Goal: Information Seeking & Learning: Learn about a topic

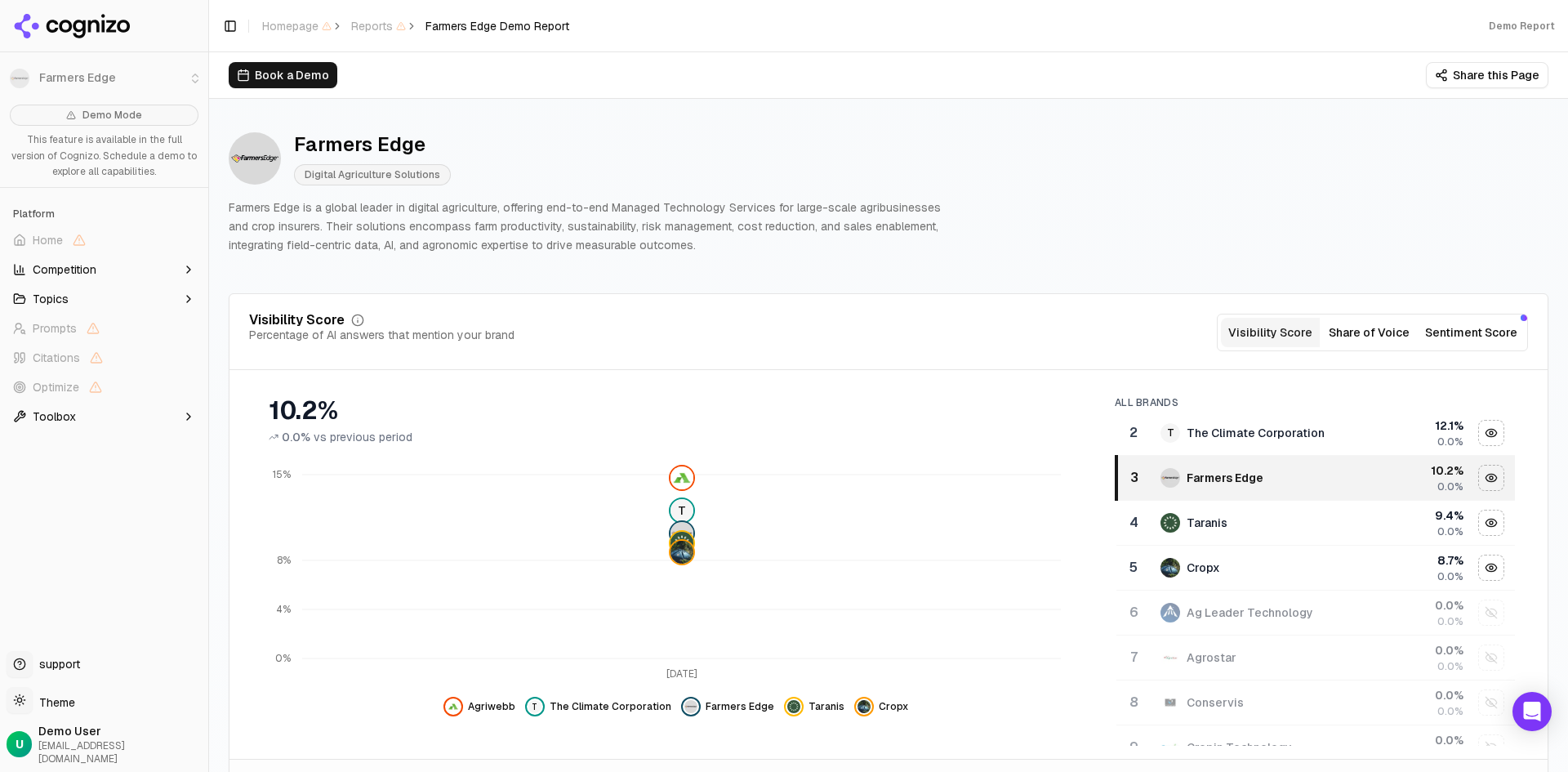
scroll to position [81, 0]
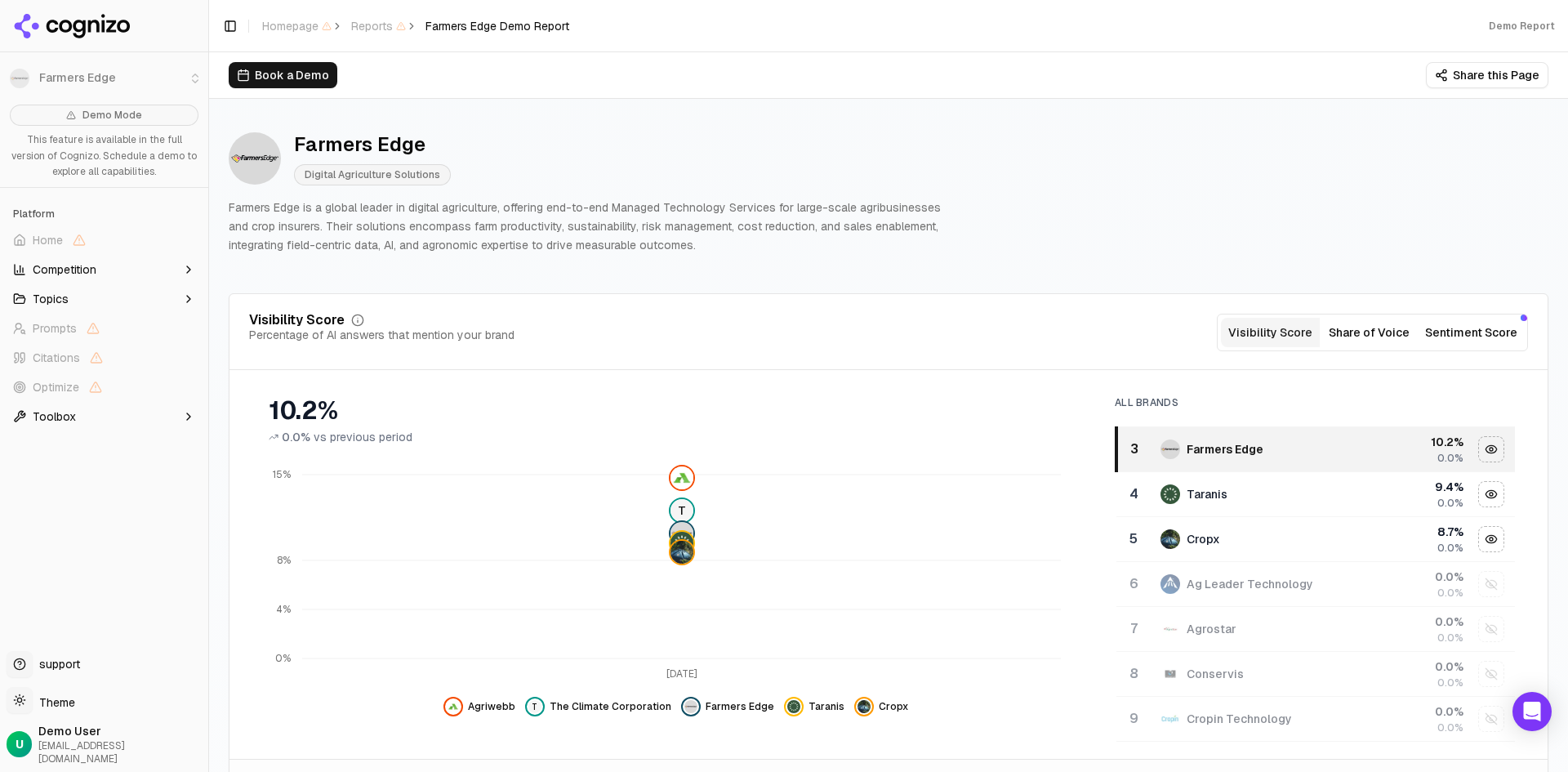
click at [1358, 335] on button "Share of Voice" at bounding box center [1369, 332] width 99 height 29
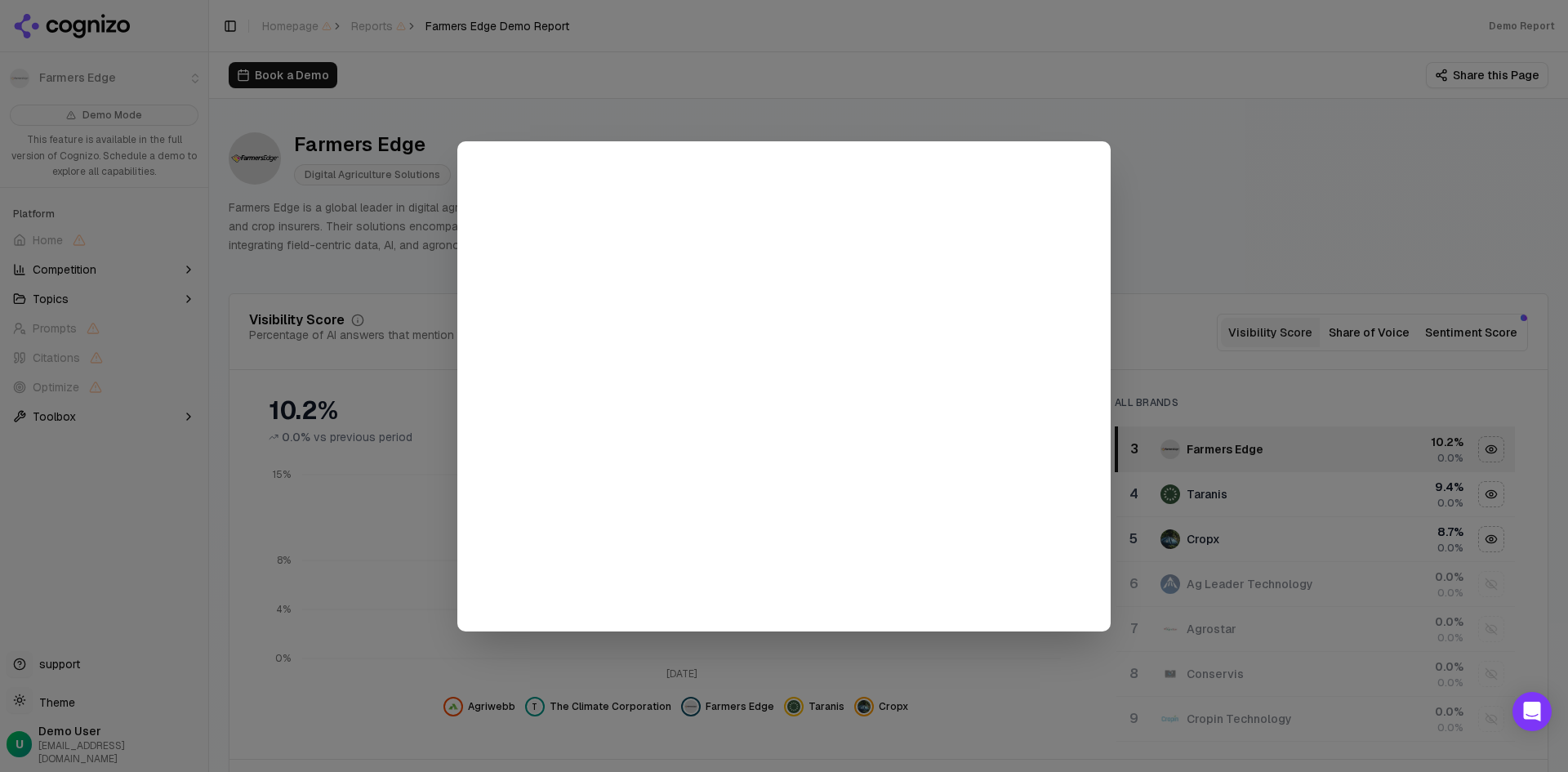
click at [916, 97] on div at bounding box center [784, 386] width 1568 height 772
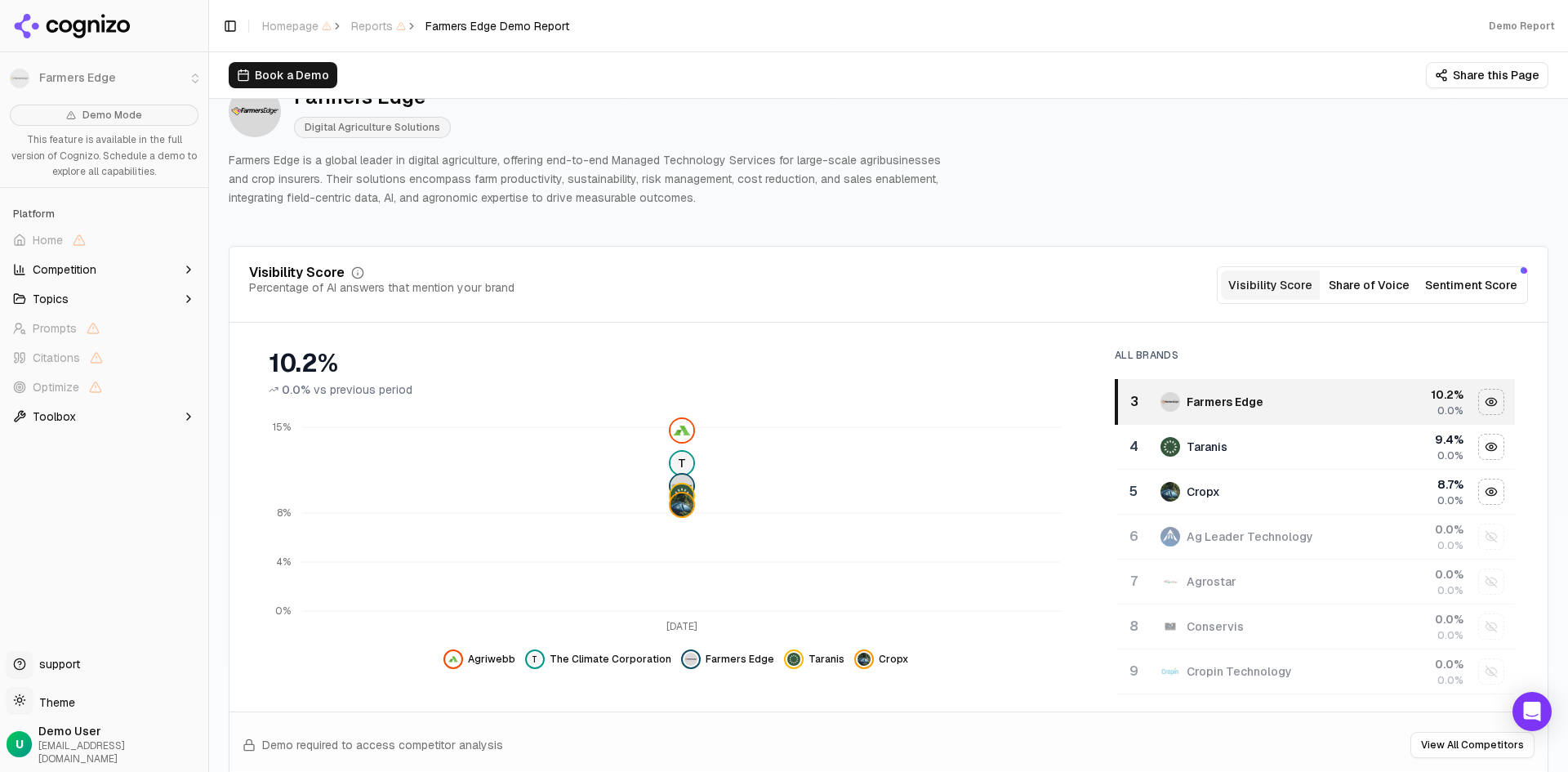
scroll to position [0, 0]
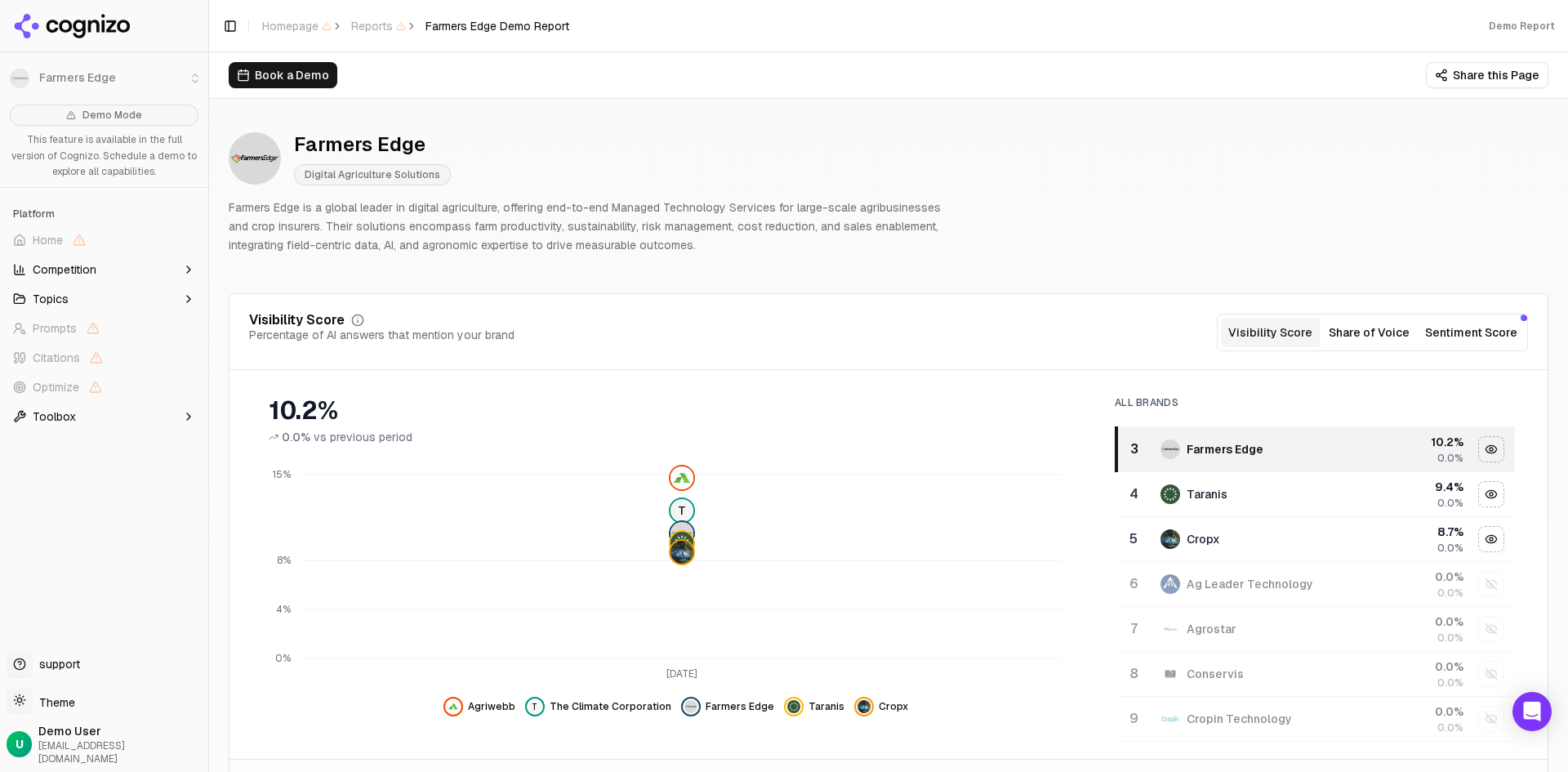
click at [51, 305] on span "Topics" at bounding box center [51, 298] width 36 height 16
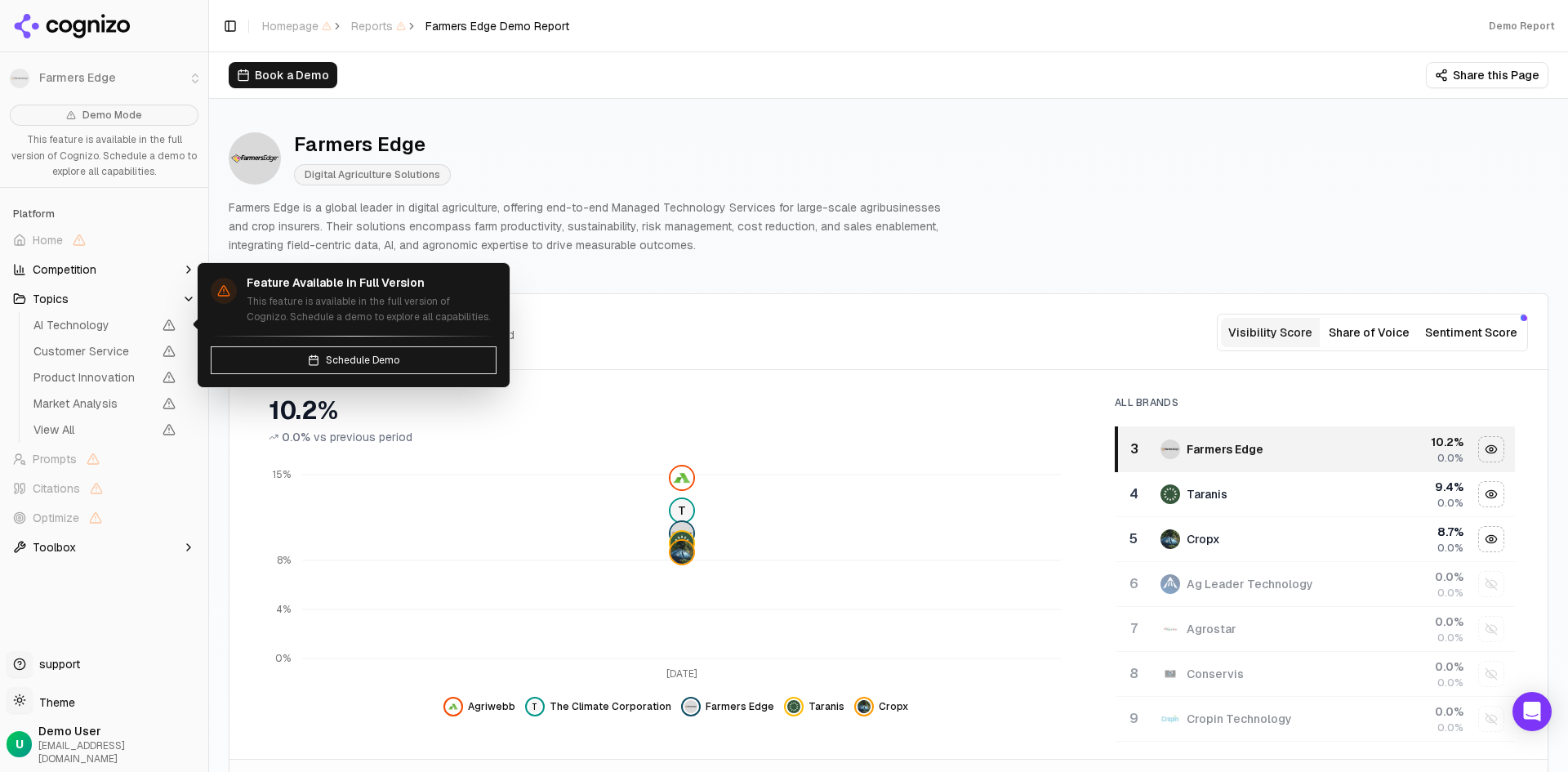
click at [67, 328] on span "AI Technology" at bounding box center [92, 325] width 119 height 16
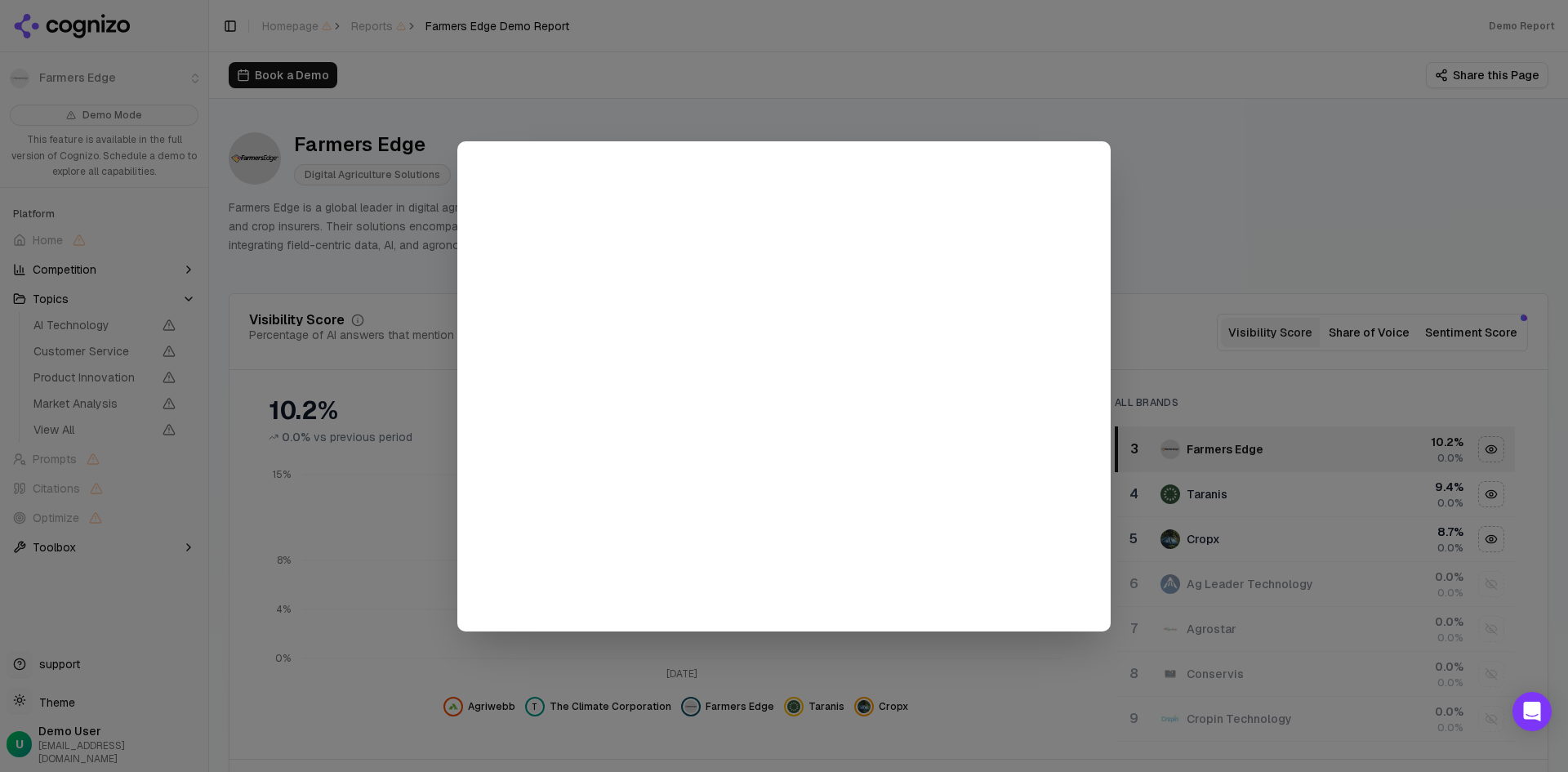
click at [935, 25] on div at bounding box center [784, 386] width 1568 height 772
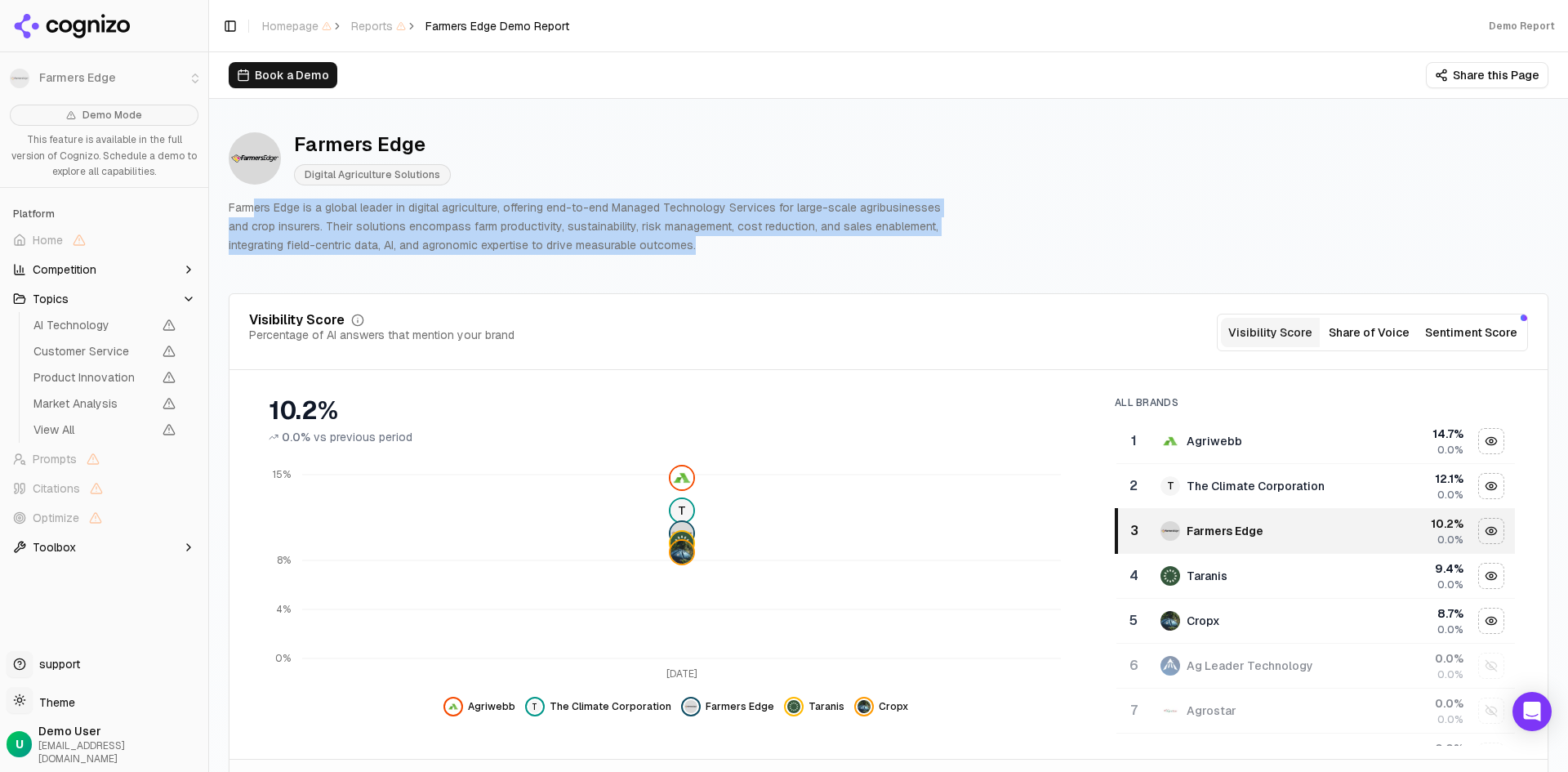
drag, startPoint x: 255, startPoint y: 196, endPoint x: 717, endPoint y: 250, distance: 465.1
click at [717, 250] on div "Farmers Edge Digital Agriculture Solutions Farmers Edge is a global leader in d…" at bounding box center [888, 193] width 1320 height 148
click at [717, 250] on p "Farmers Edge is a global leader in digital agriculture, offering end-to-end Man…" at bounding box center [594, 226] width 732 height 55
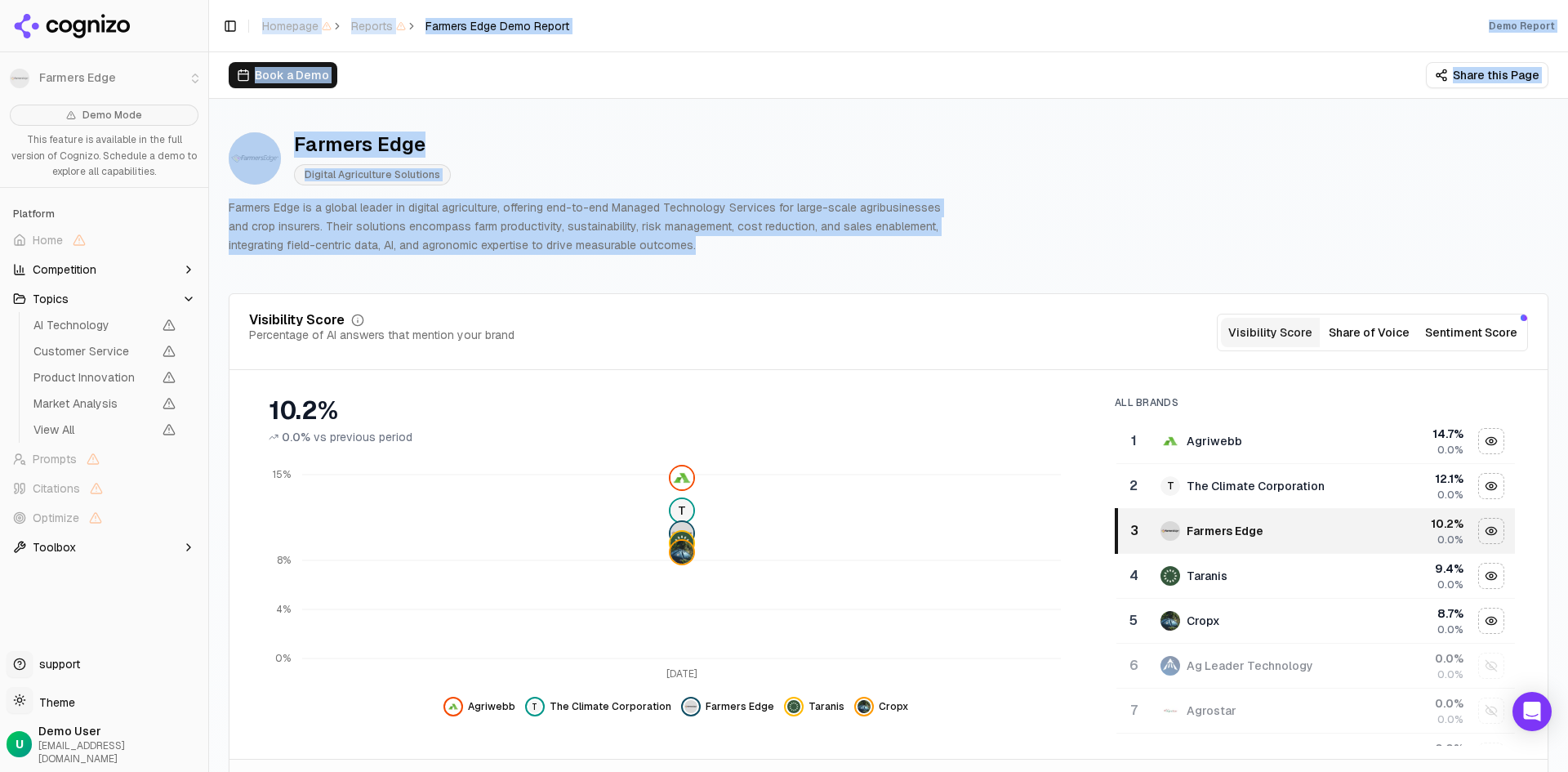
drag, startPoint x: 736, startPoint y: 249, endPoint x: 205, endPoint y: 214, distance: 532.2
click at [205, 214] on div "Farmers Edge Demo Mode This feature is available in the full version of Cognizo…" at bounding box center [784, 386] width 1568 height 772
click at [430, 239] on p "Farmers Edge is a global leader in digital agriculture, offering end-to-end Man…" at bounding box center [594, 226] width 732 height 55
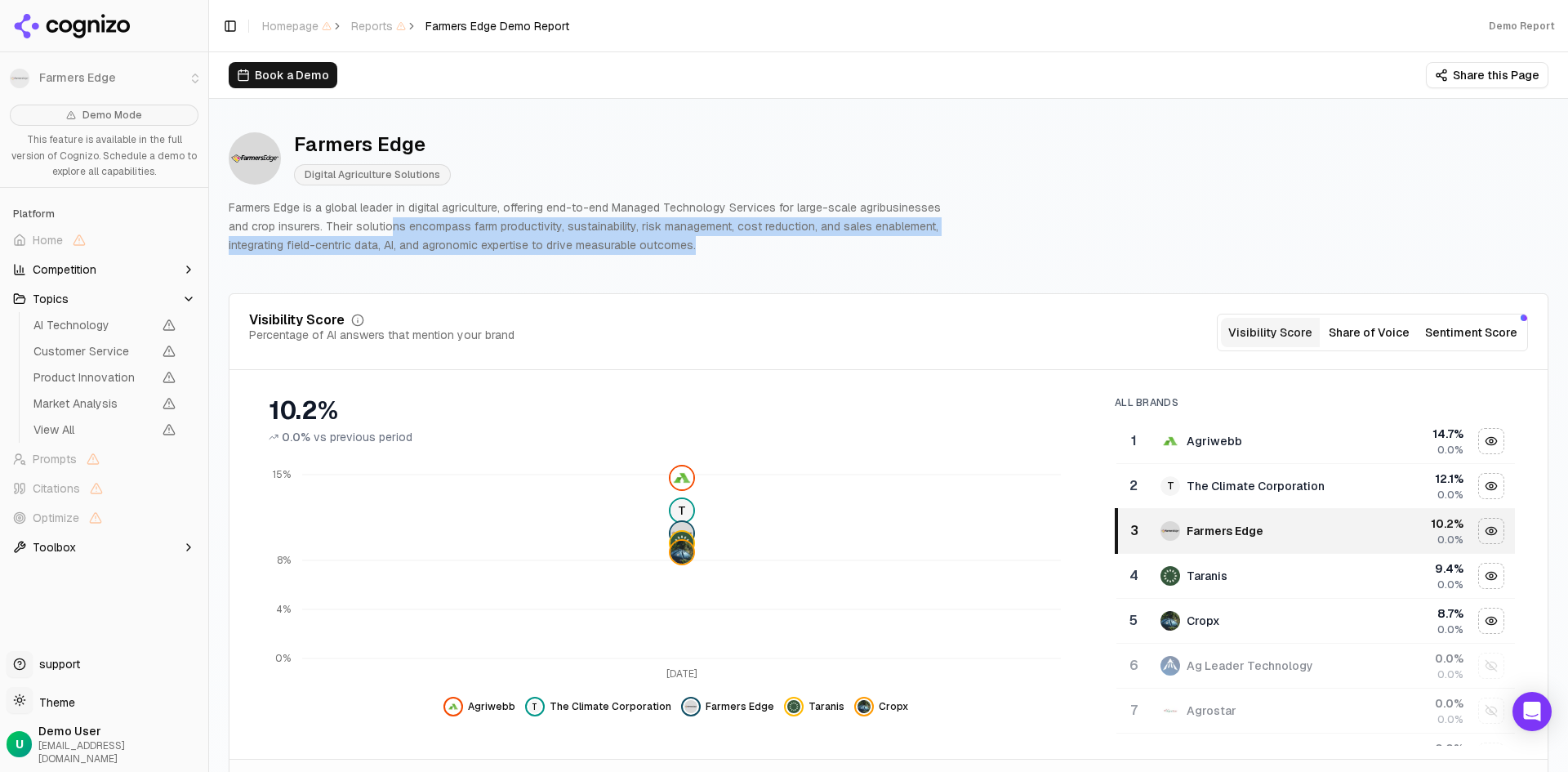
drag, startPoint x: 363, startPoint y: 223, endPoint x: 826, endPoint y: 264, distance: 464.8
click at [827, 264] on div "Farmers Edge Digital Agriculture Solutions Farmers Edge is a global leader in d…" at bounding box center [888, 193] width 1320 height 148
click at [820, 256] on div "Farmers Edge Digital Agriculture Solutions Farmers Edge is a global leader in d…" at bounding box center [888, 193] width 1320 height 148
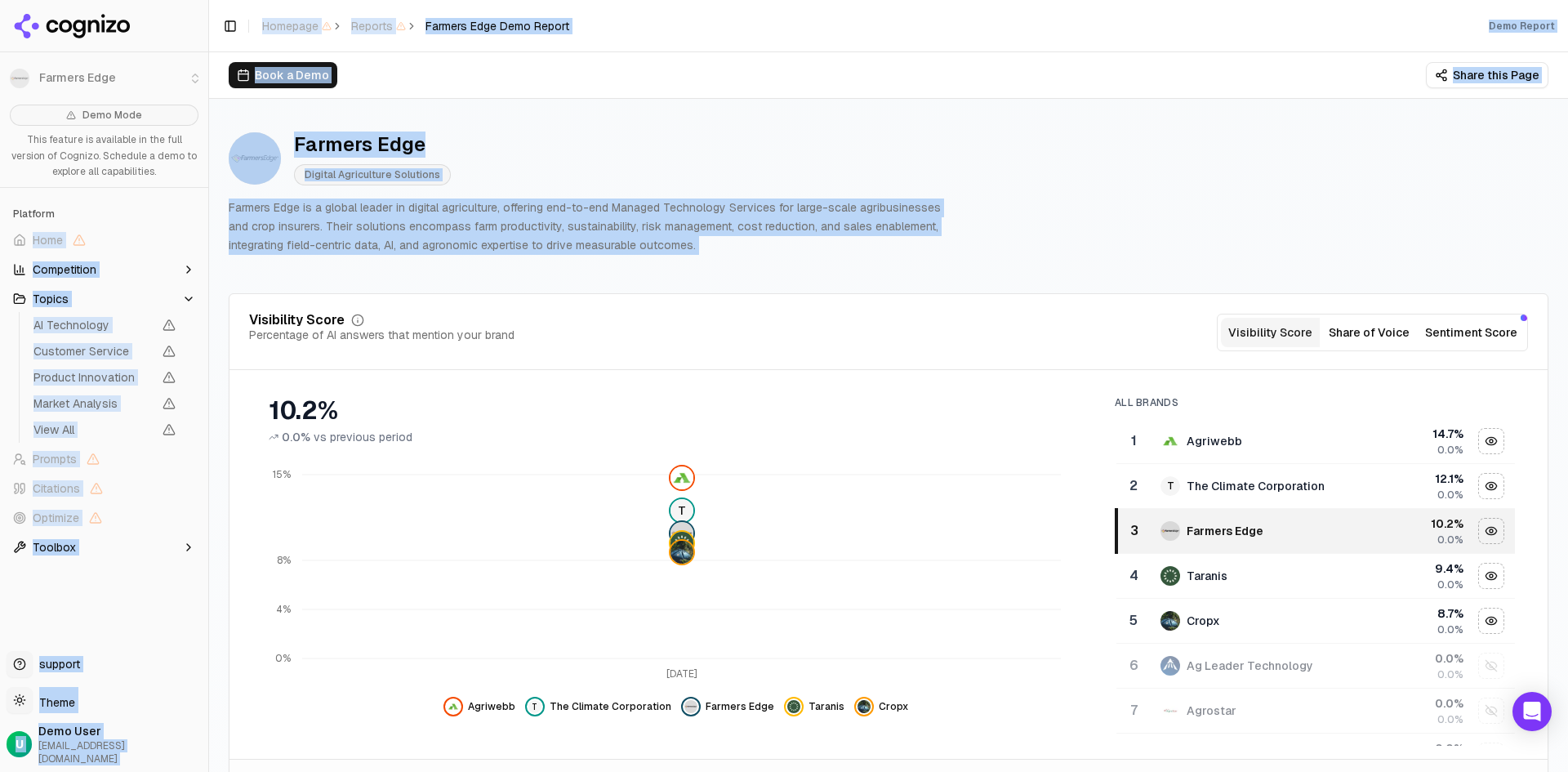
drag, startPoint x: 822, startPoint y: 256, endPoint x: 164, endPoint y: 206, distance: 659.9
click at [164, 206] on div "Farmers Edge Demo Mode This feature is available in the full version of Cognizo…" at bounding box center [784, 386] width 1568 height 772
click at [1285, 233] on div "Farmers Edge Digital Agriculture Solutions Farmers Edge is a global leader in d…" at bounding box center [888, 193] width 1320 height 148
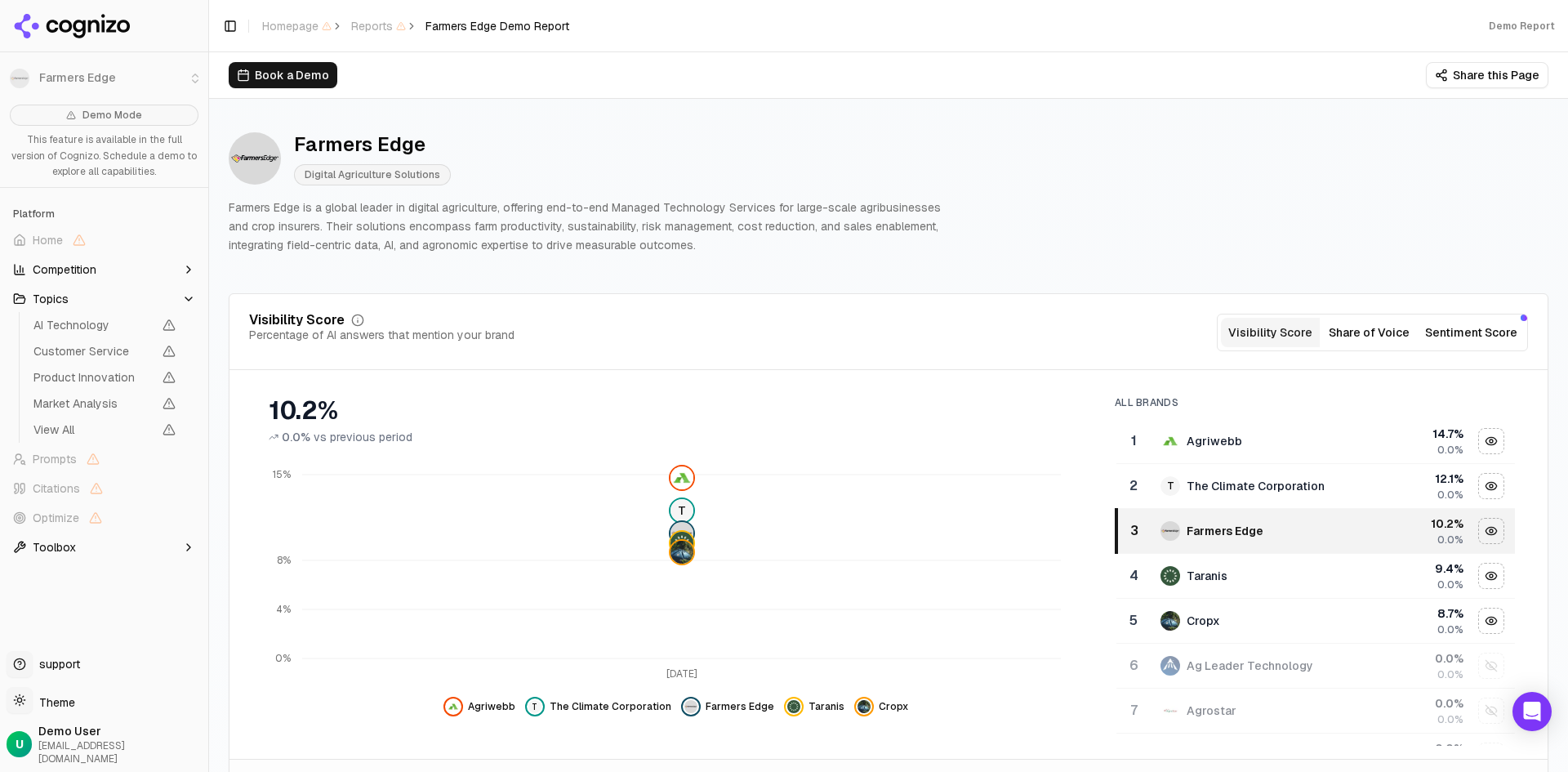
click at [1362, 334] on button "Share of Voice" at bounding box center [1369, 332] width 99 height 29
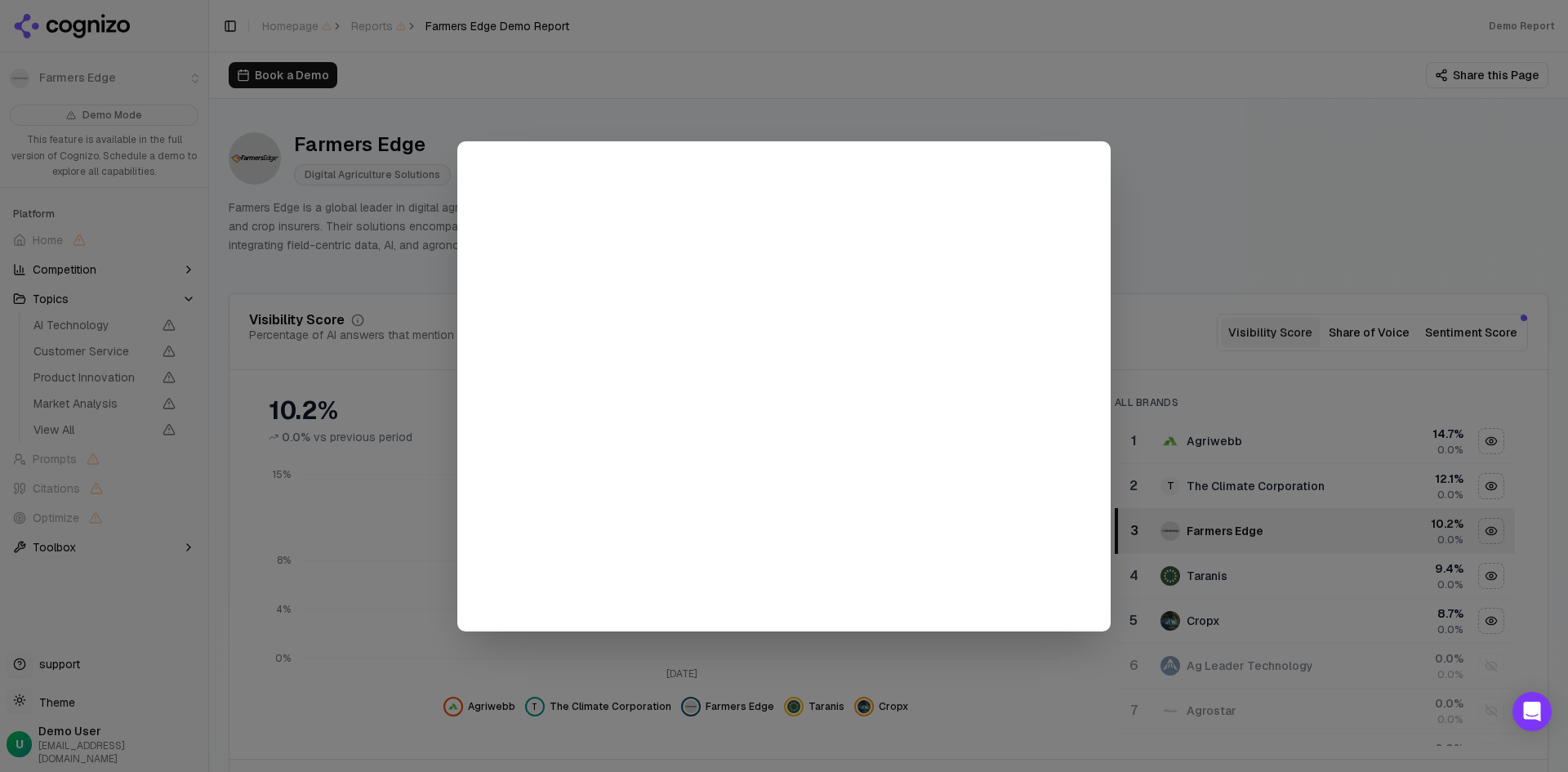
click at [1178, 71] on div at bounding box center [784, 386] width 1568 height 772
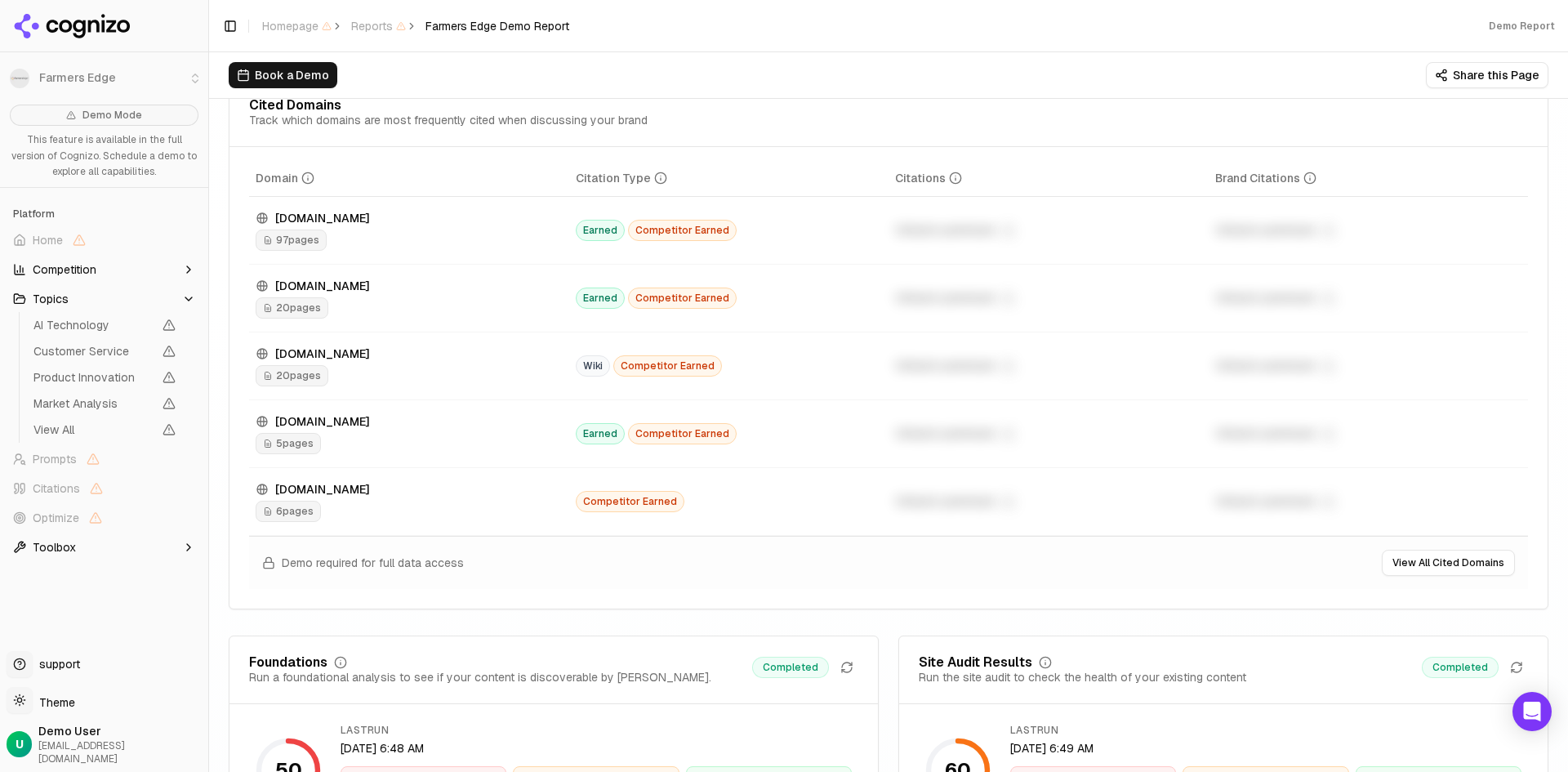
scroll to position [1797, 0]
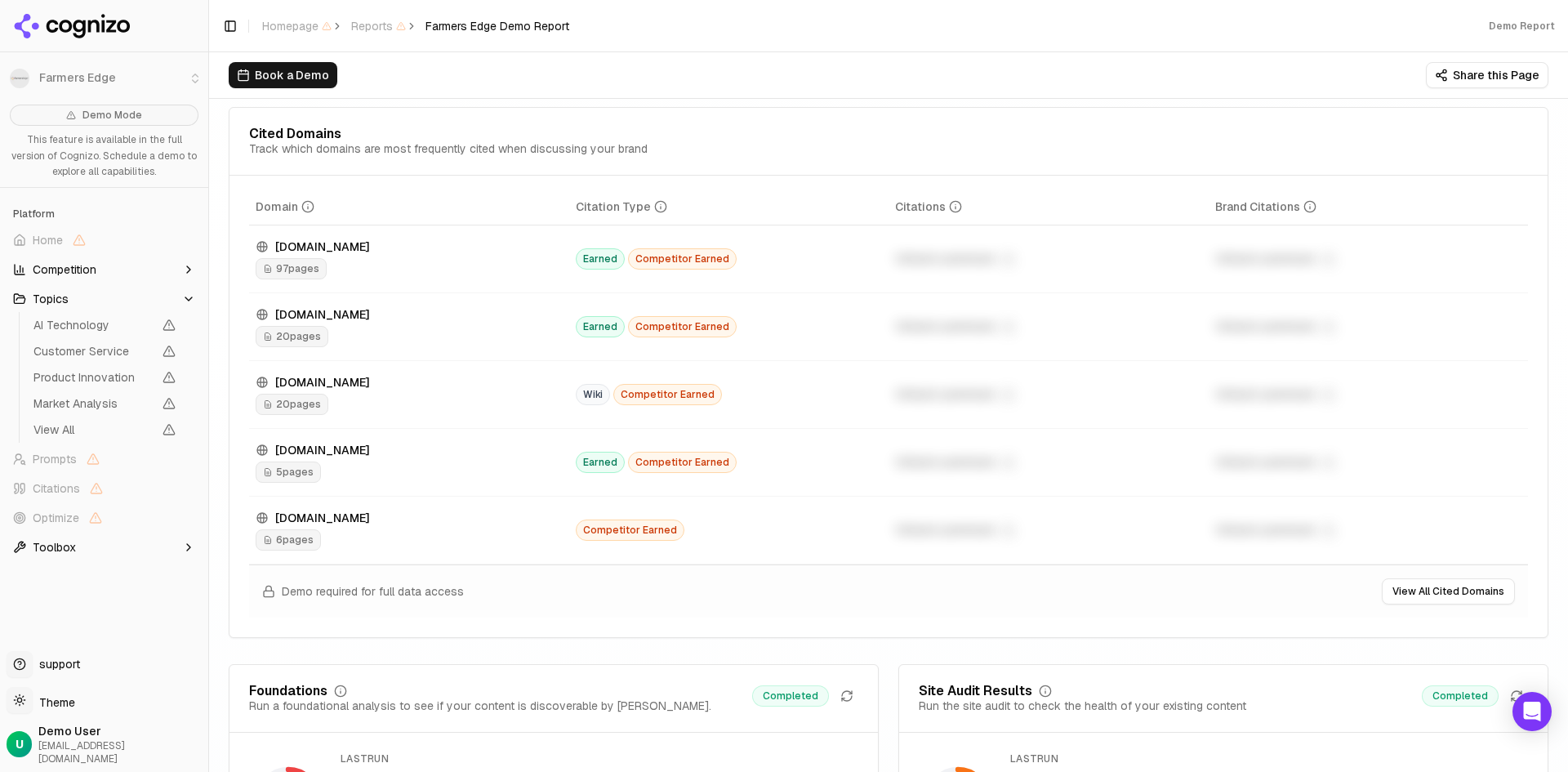
click at [659, 260] on span "Competitor Earned" at bounding box center [683, 259] width 109 height 21
click at [697, 262] on span "Competitor Earned" at bounding box center [683, 259] width 109 height 21
click at [642, 399] on span "Competitor Earned" at bounding box center [667, 395] width 109 height 21
click at [305, 399] on span "20 pages" at bounding box center [291, 405] width 72 height 21
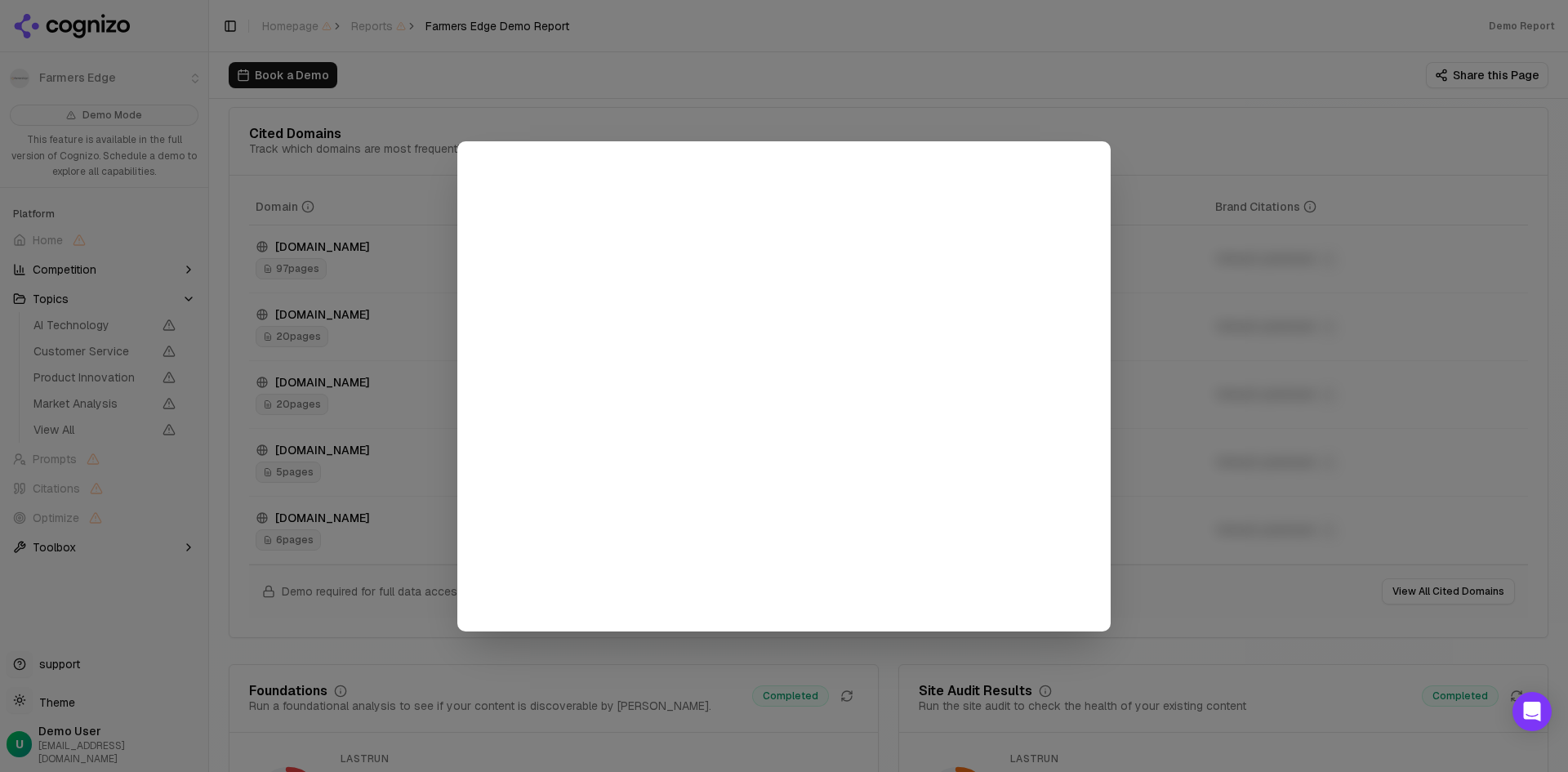
click at [1027, 86] on div at bounding box center [784, 386] width 1568 height 772
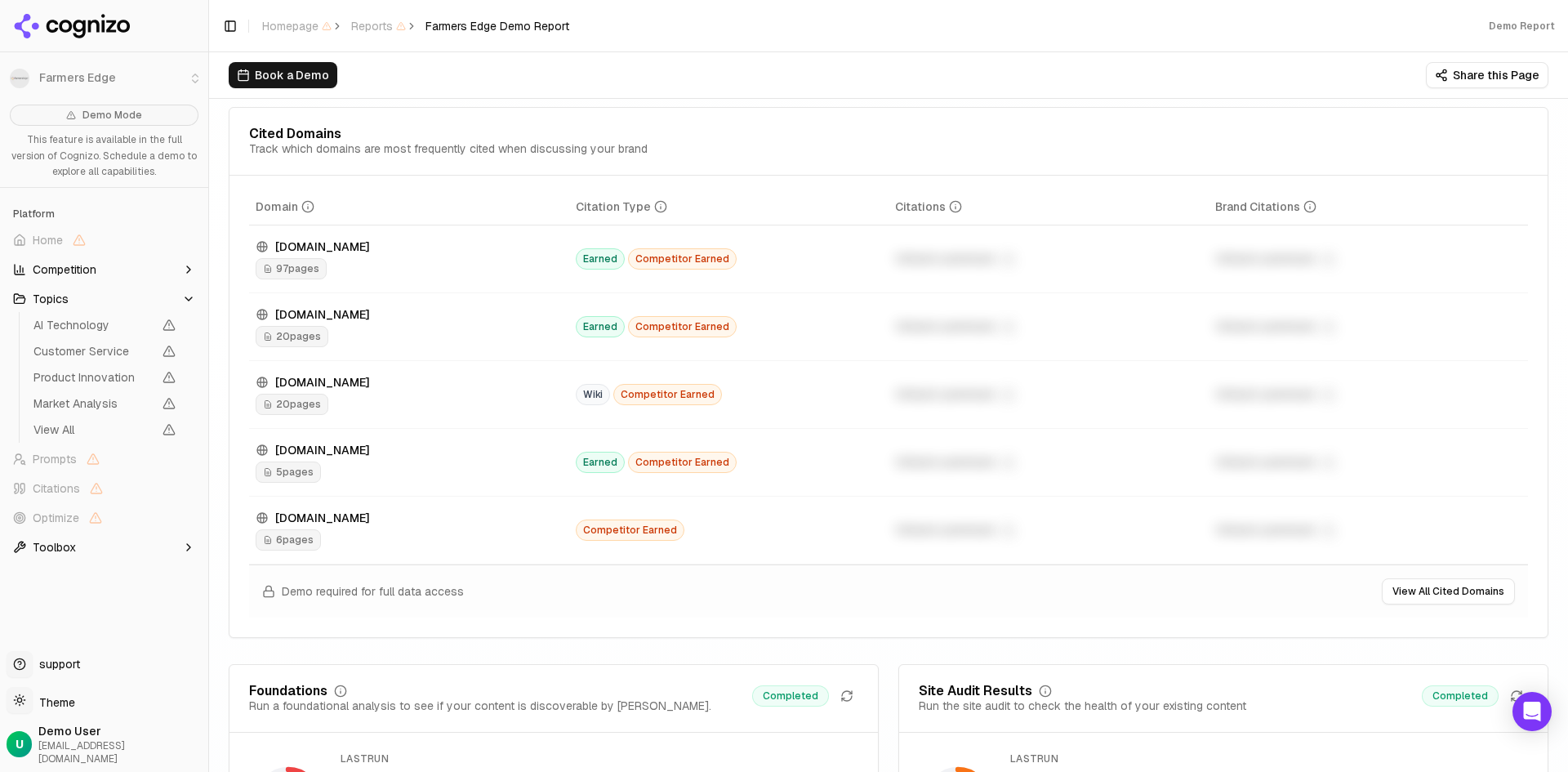
click at [299, 268] on span "97 pages" at bounding box center [291, 269] width 71 height 21
click at [282, 265] on span "97 pages" at bounding box center [291, 269] width 71 height 21
drag, startPoint x: 291, startPoint y: 265, endPoint x: 271, endPoint y: 271, distance: 20.9
click at [271, 271] on icon "Data table" at bounding box center [268, 269] width 5 height 7
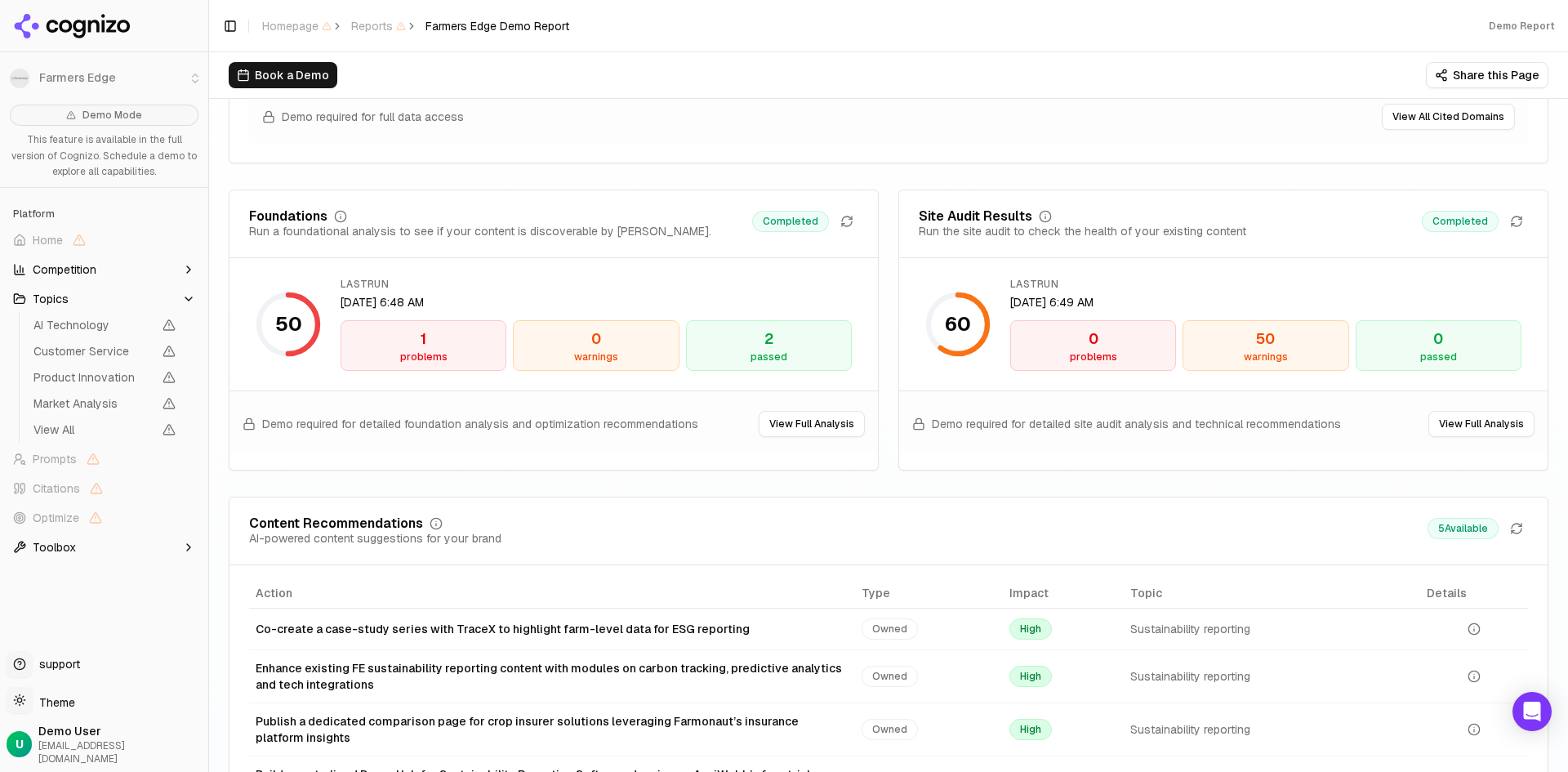
scroll to position [2287, 0]
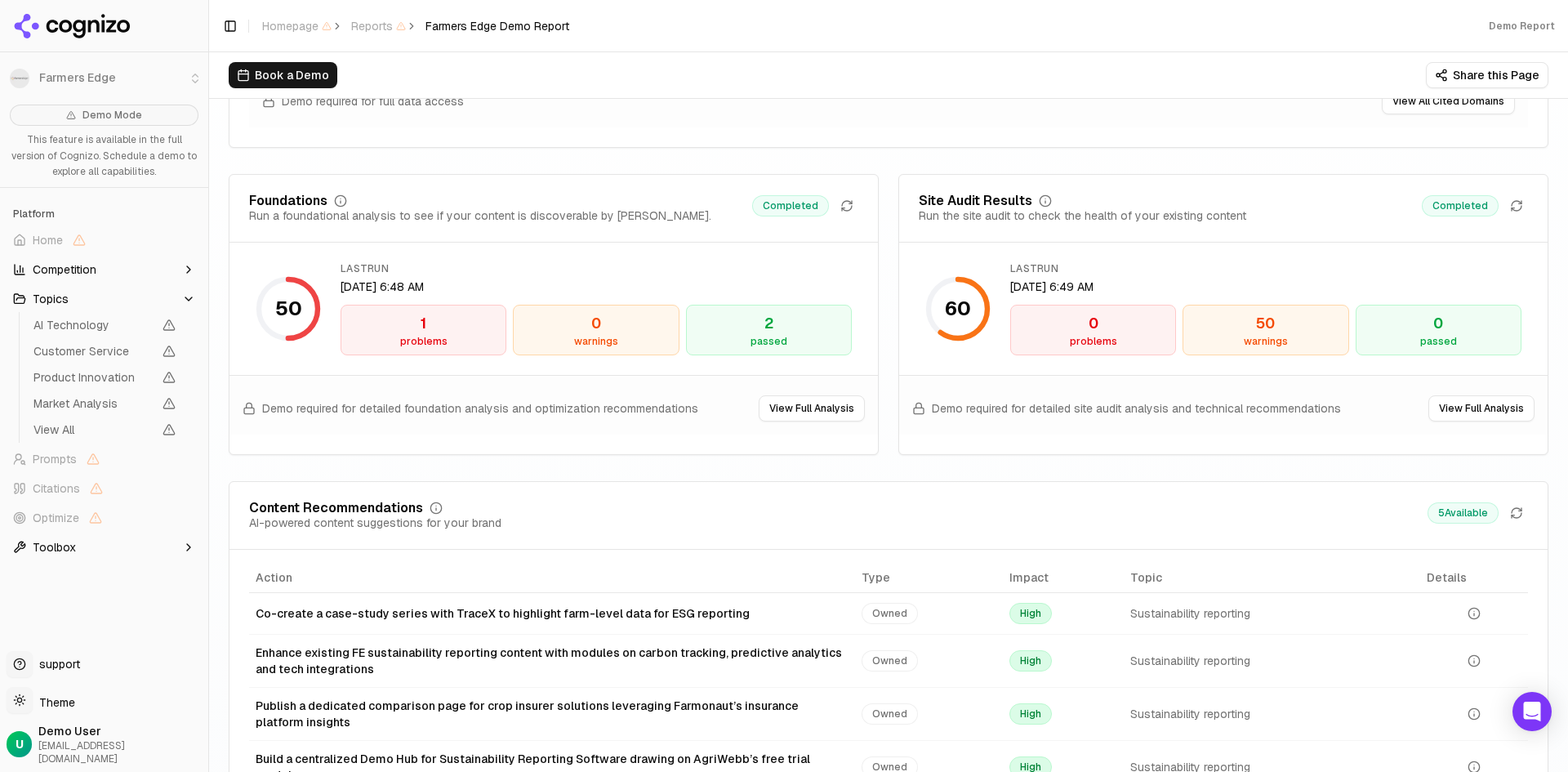
click at [1280, 323] on div "50" at bounding box center [1265, 323] width 151 height 23
click at [1470, 414] on button "View Full Analysis" at bounding box center [1481, 407] width 106 height 26
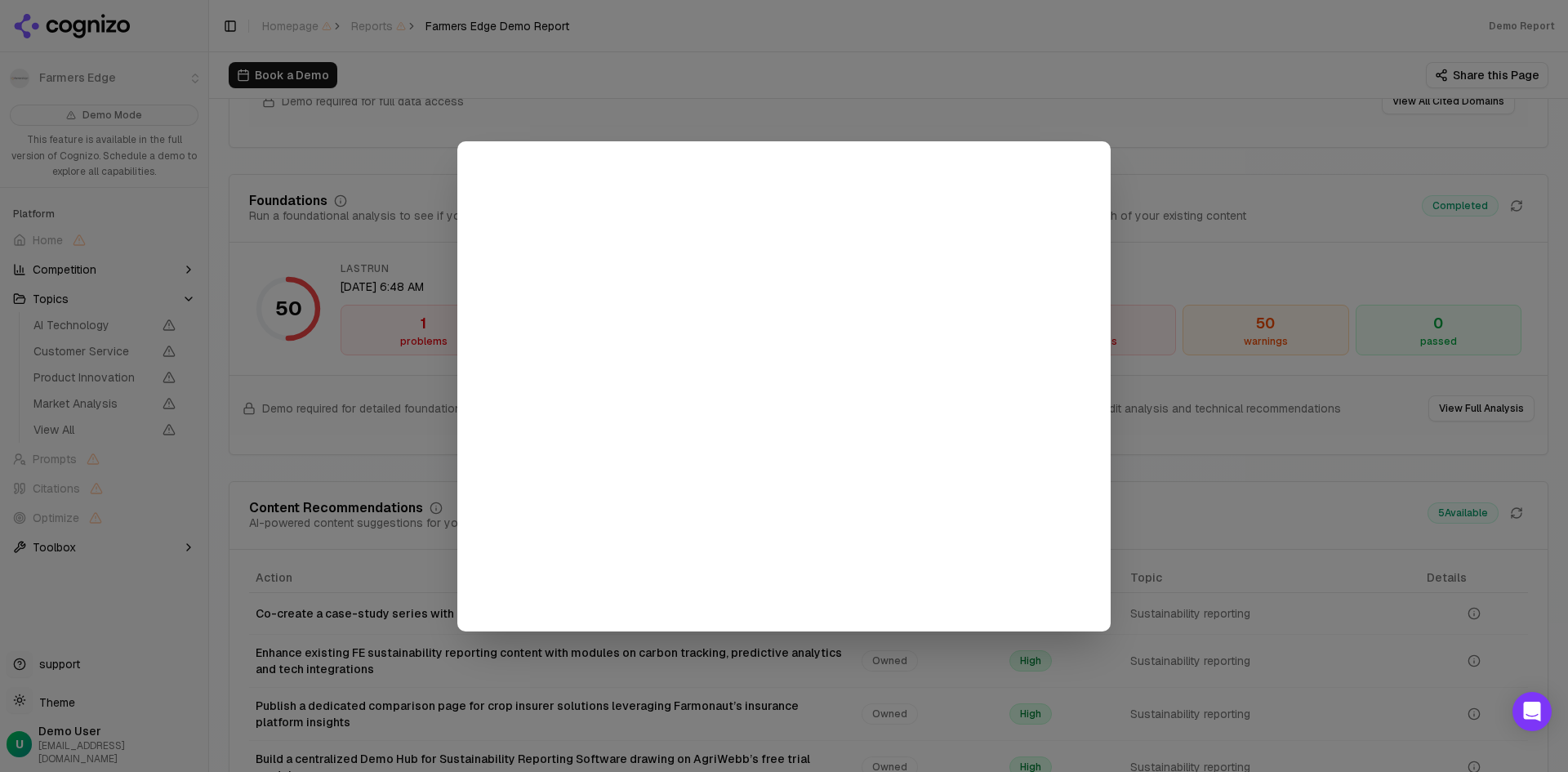
click at [1187, 56] on div at bounding box center [784, 386] width 1568 height 772
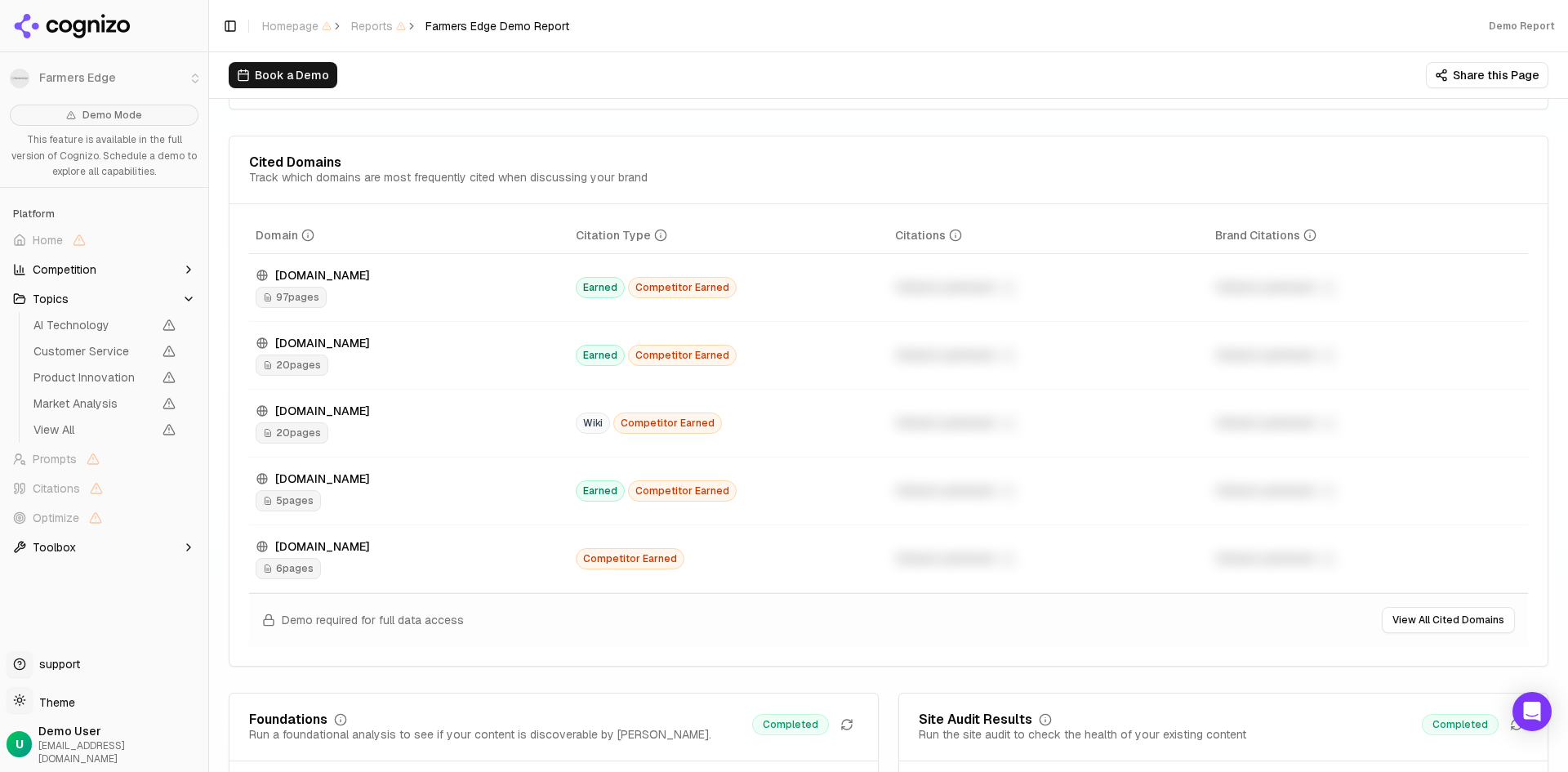
scroll to position [1797, 0]
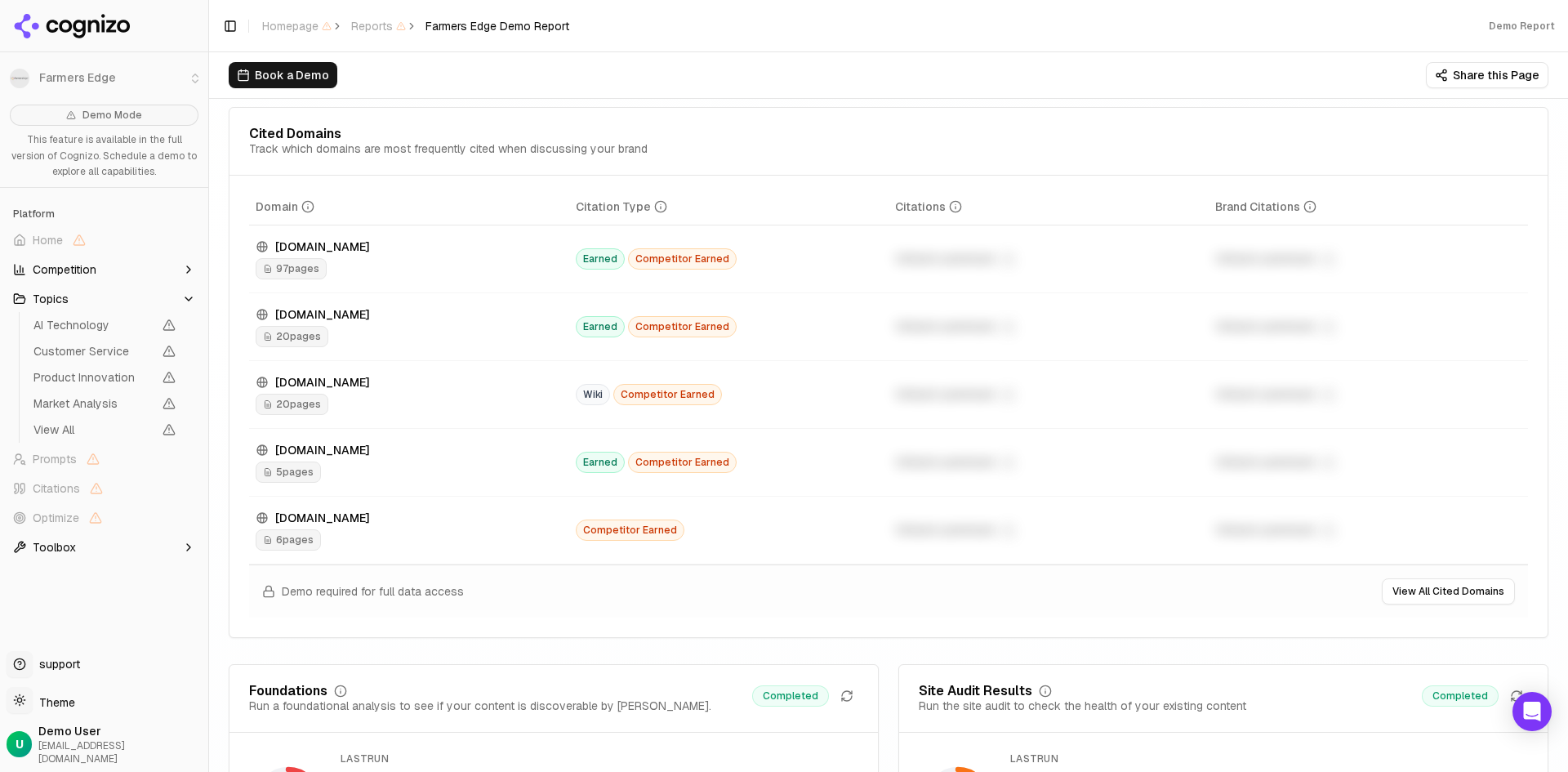
click at [593, 389] on span "Wiki" at bounding box center [592, 395] width 34 height 21
click at [662, 264] on span "Competitor Earned" at bounding box center [683, 259] width 109 height 21
click at [598, 262] on span "Earned" at bounding box center [600, 259] width 49 height 21
click at [303, 268] on span "97 pages" at bounding box center [291, 269] width 71 height 21
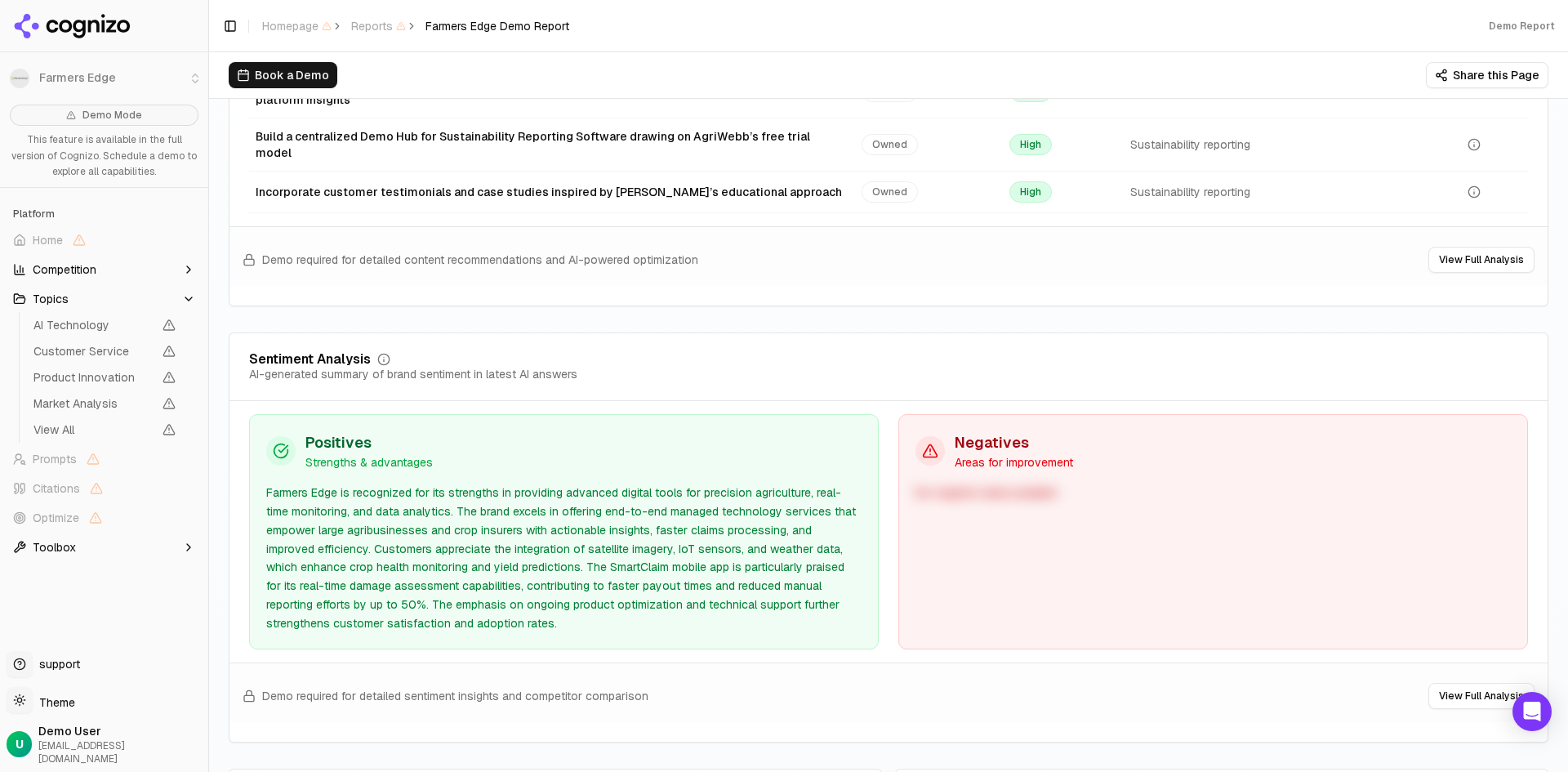
scroll to position [2941, 0]
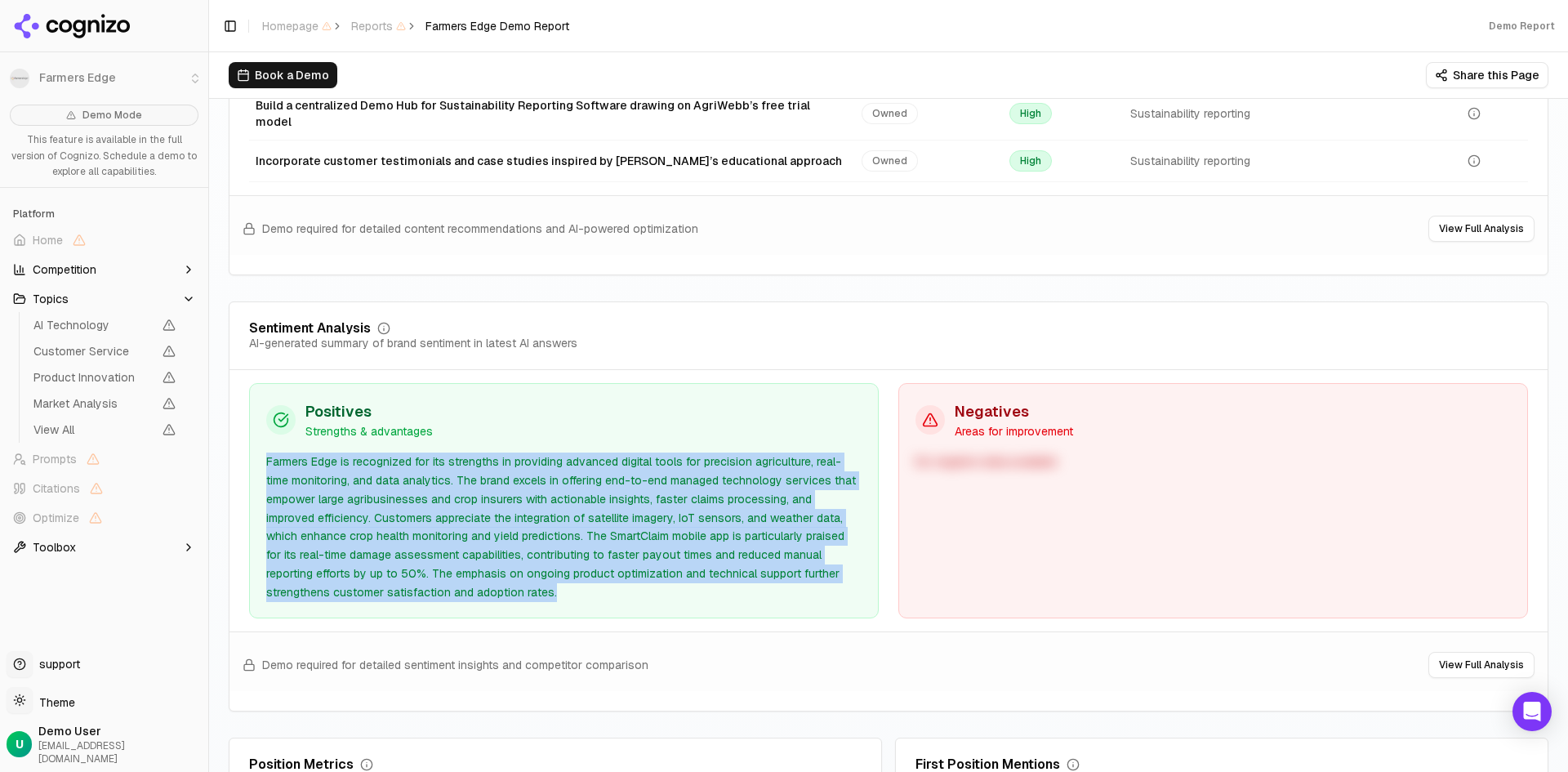
drag, startPoint x: 262, startPoint y: 434, endPoint x: 692, endPoint y: 576, distance: 452.8
click at [692, 576] on div "Positives Strengths & advantages Farmers Edge is recognized for its strengths i…" at bounding box center [564, 500] width 630 height 235
click at [692, 576] on div "Farmers Edge is recognized for its strengths in providing advanced digital tool…" at bounding box center [564, 526] width 595 height 148
drag, startPoint x: 692, startPoint y: 576, endPoint x: 258, endPoint y: 428, distance: 458.5
click at [258, 428] on div "Positives Strengths & advantages Farmers Edge is recognized for its strengths i…" at bounding box center [564, 500] width 630 height 235
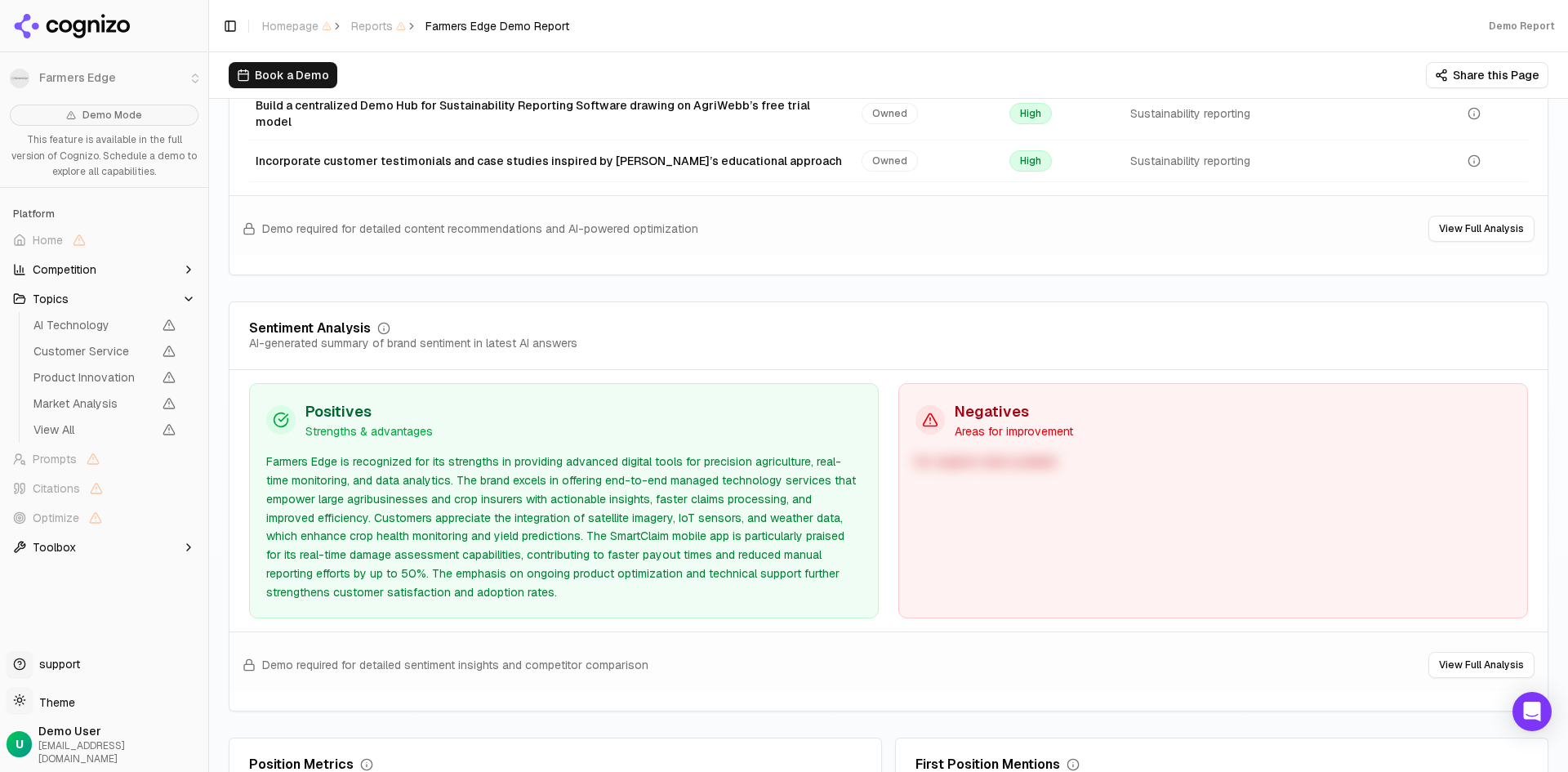
click at [996, 455] on div "No negative data available" at bounding box center [1213, 461] width 595 height 19
click at [1021, 423] on p "Areas for improvement" at bounding box center [1014, 431] width 119 height 16
click at [964, 407] on h3 "Negatives" at bounding box center [1014, 412] width 119 height 23
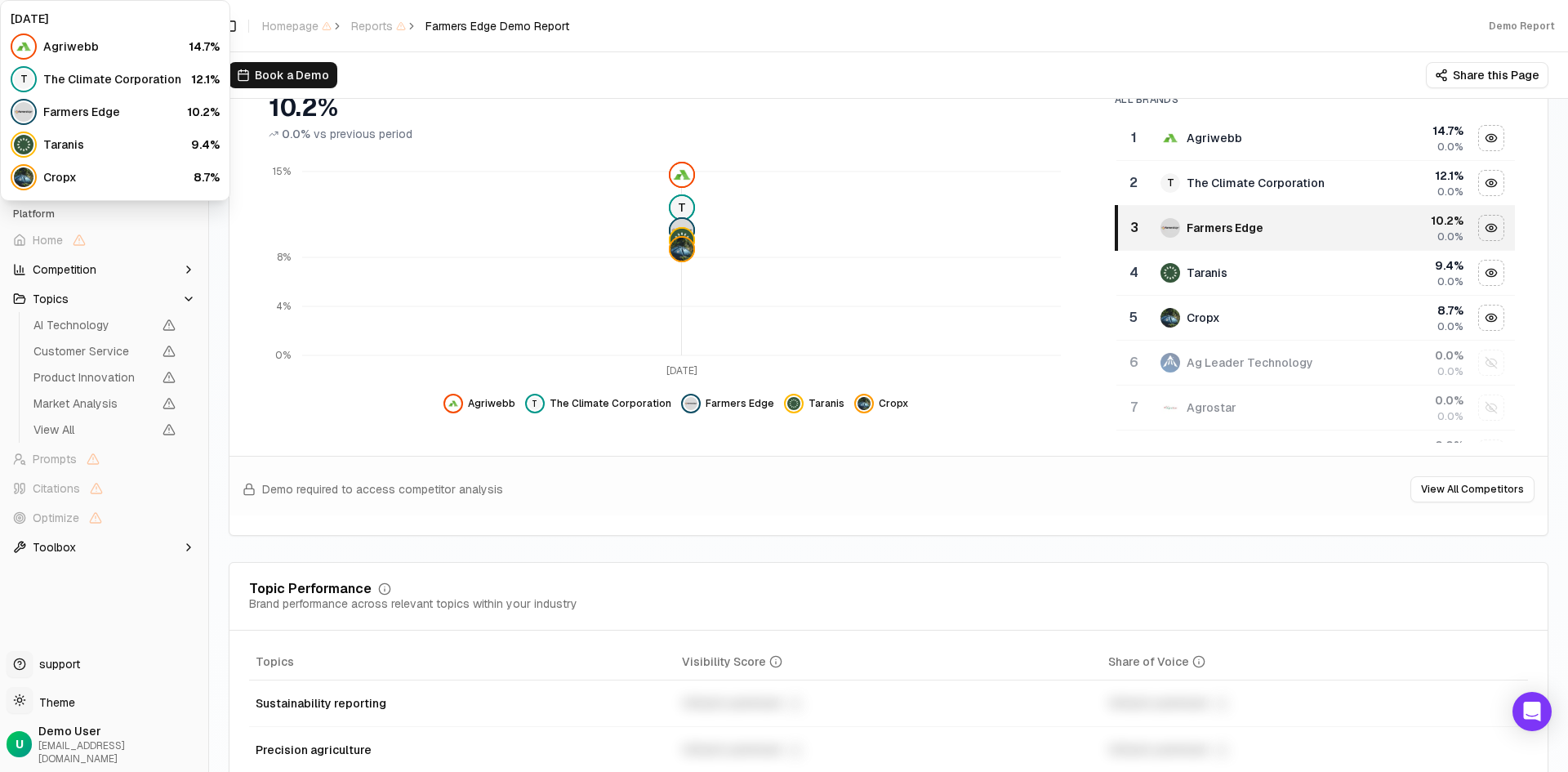
scroll to position [156, 0]
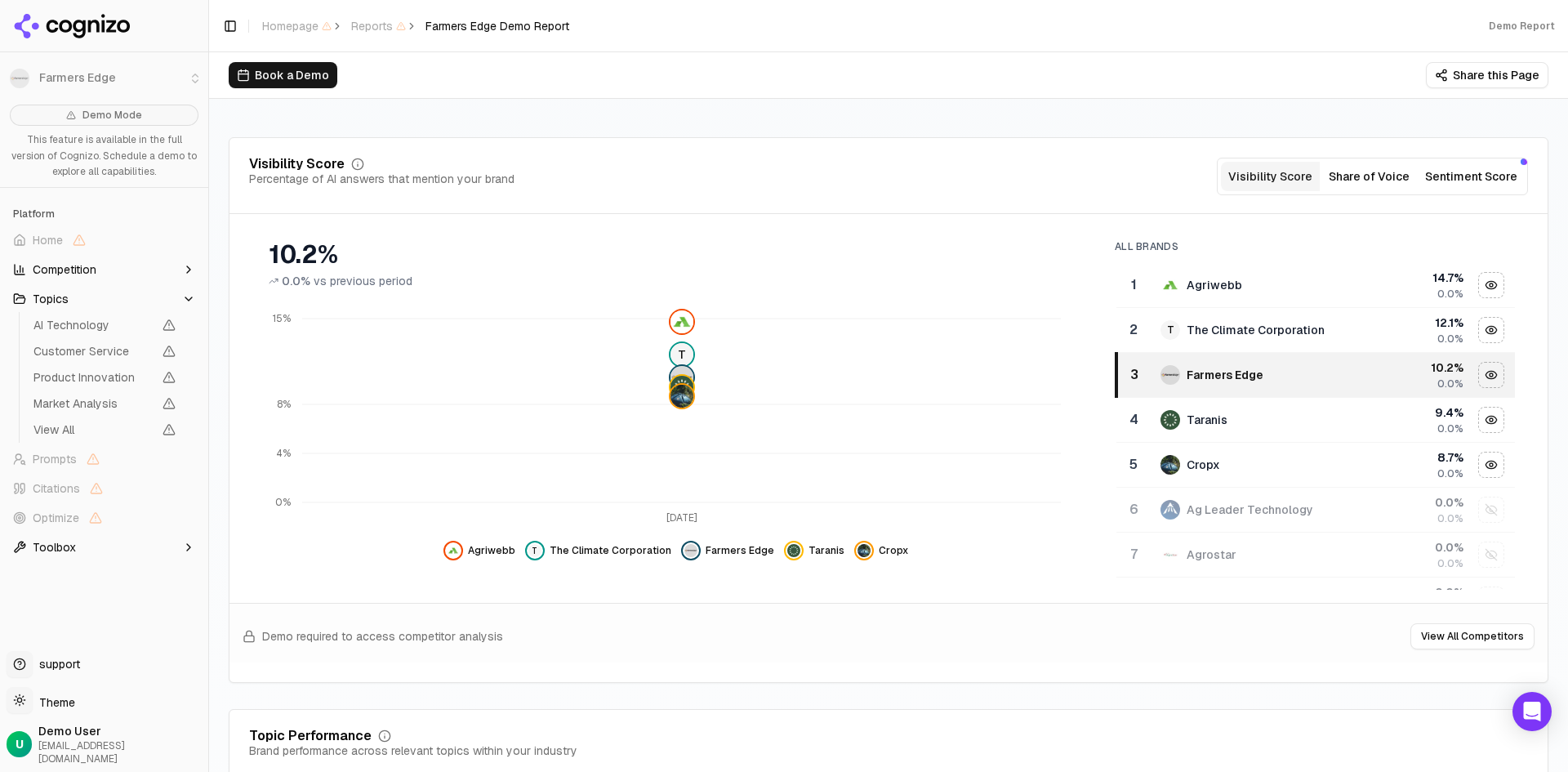
click at [118, 120] on span "Demo Mode" at bounding box center [112, 115] width 60 height 13
click at [146, 191] on div "Demo Mode This feature is available in the full version of Cognizo. Schedule a …" at bounding box center [104, 372] width 208 height 547
drag, startPoint x: 161, startPoint y: 155, endPoint x: 157, endPoint y: 231, distance: 76.1
click at [157, 231] on div "Demo Mode This feature is available in the full version of Cognizo. Schedule a …" at bounding box center [104, 372] width 208 height 547
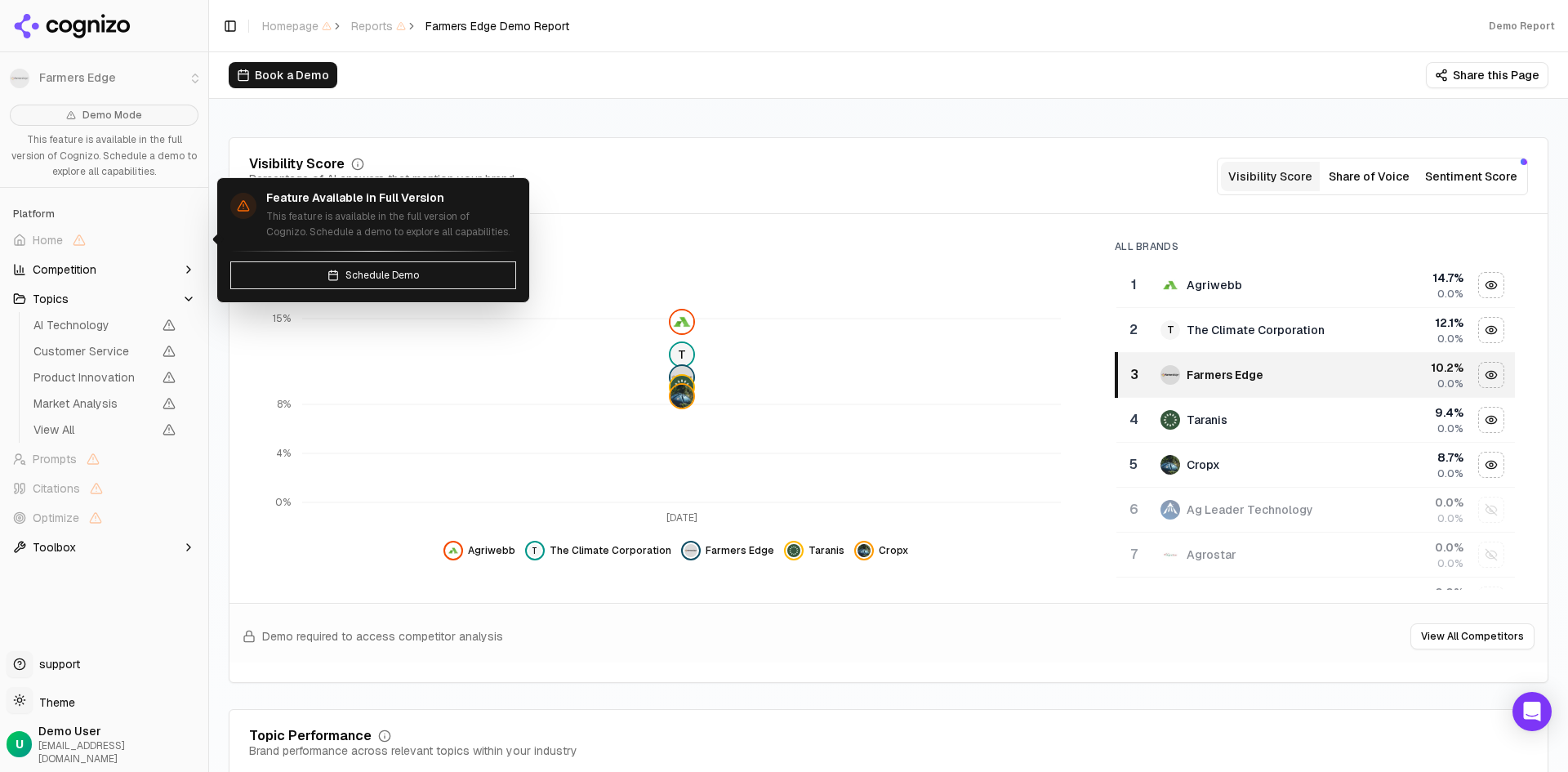
click at [157, 231] on span "Home" at bounding box center [104, 239] width 195 height 26
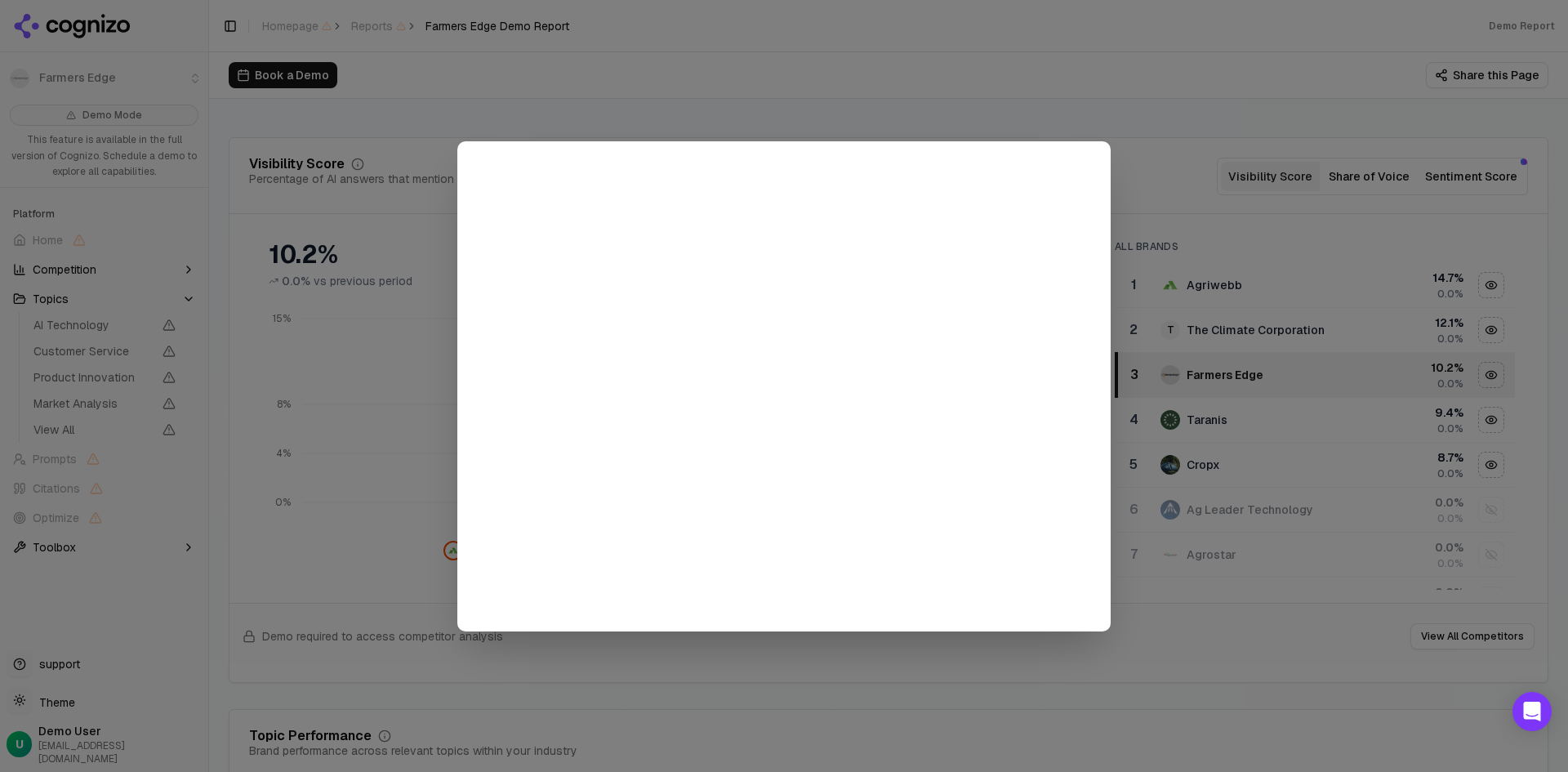
click at [1149, 52] on div at bounding box center [784, 386] width 1568 height 772
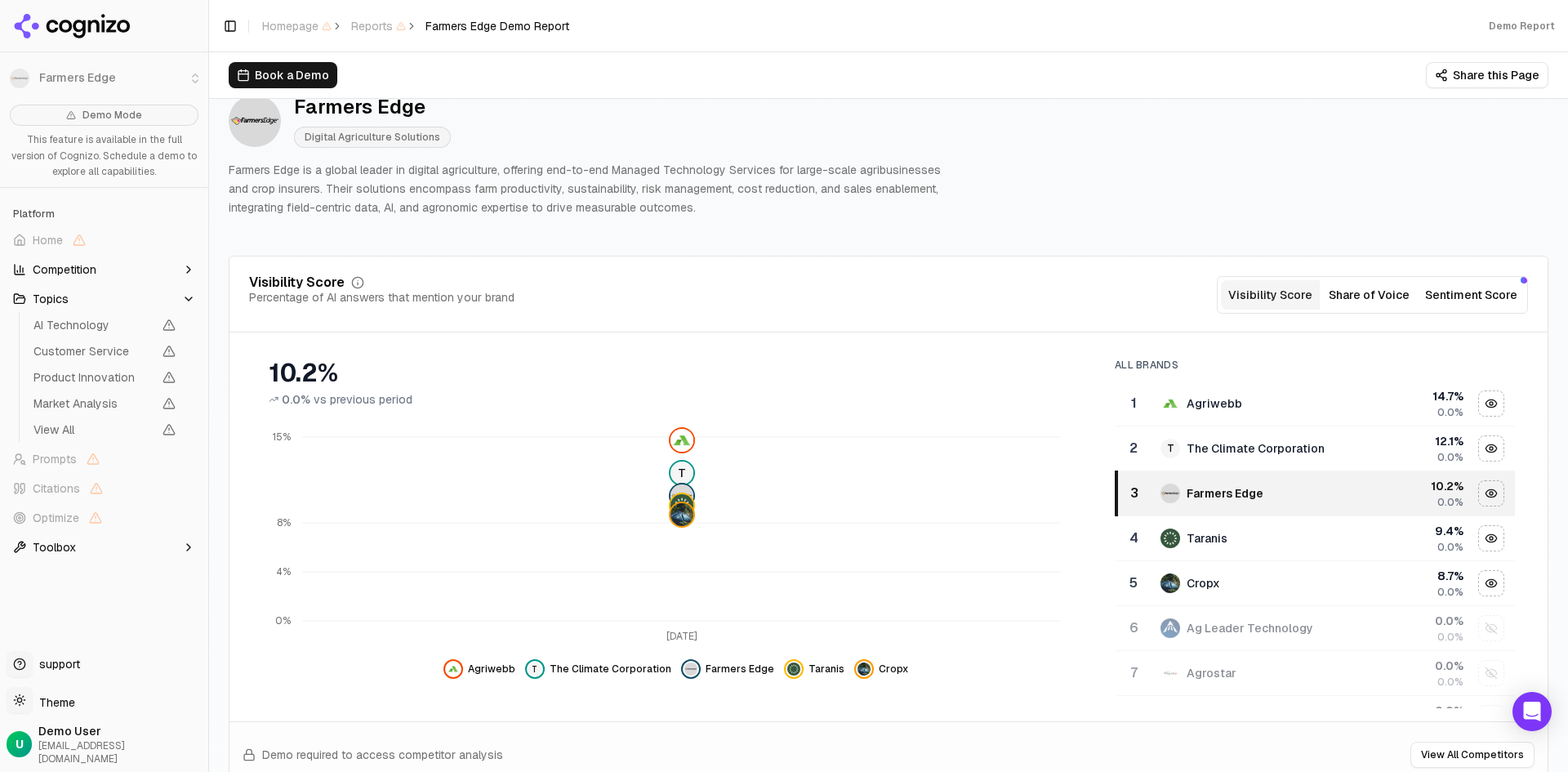
scroll to position [0, 0]
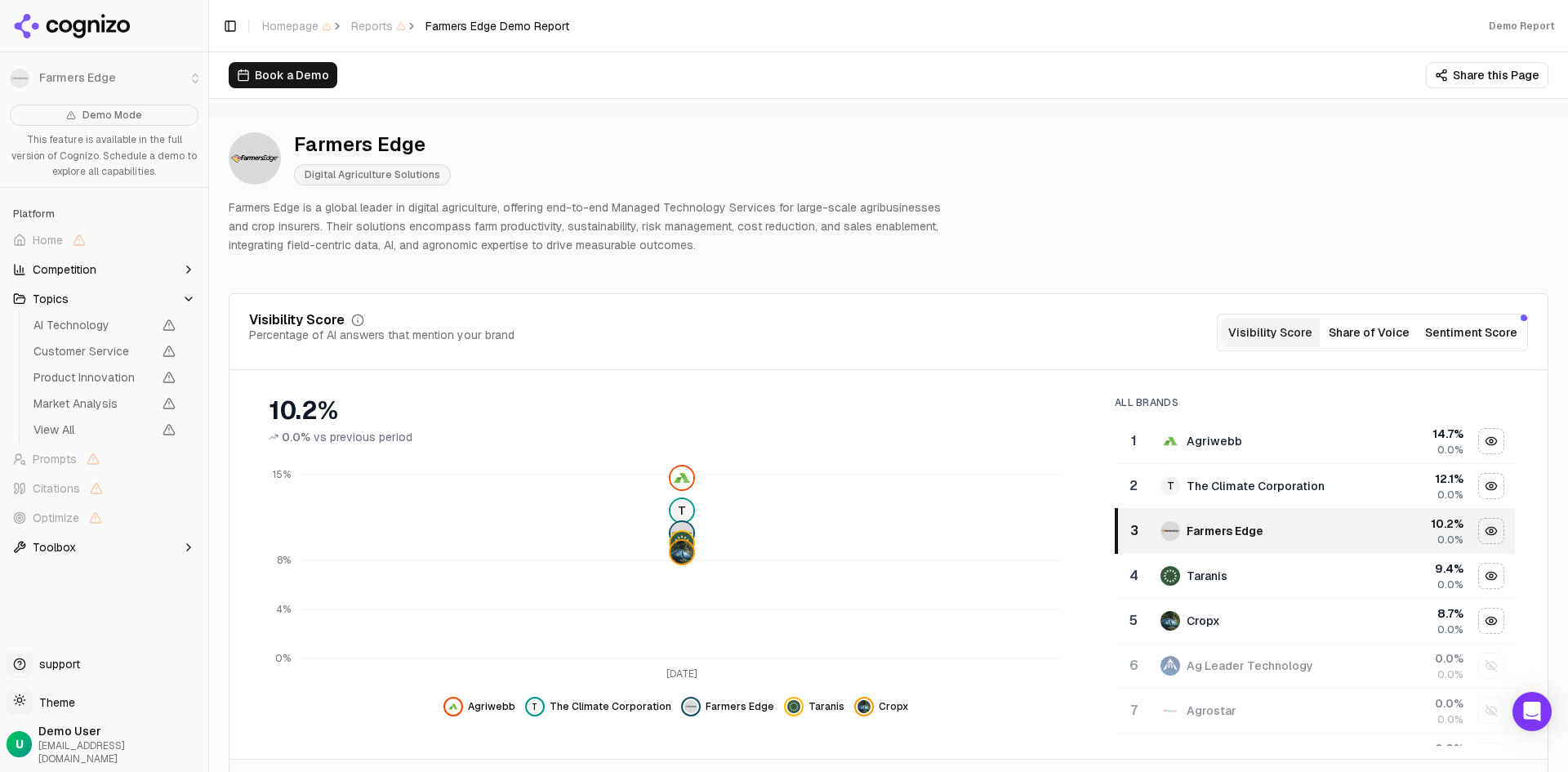
click at [74, 541] on button "Toolbox" at bounding box center [104, 547] width 195 height 26
click at [80, 73] on li "Farmers Edge" at bounding box center [104, 79] width 208 height 39
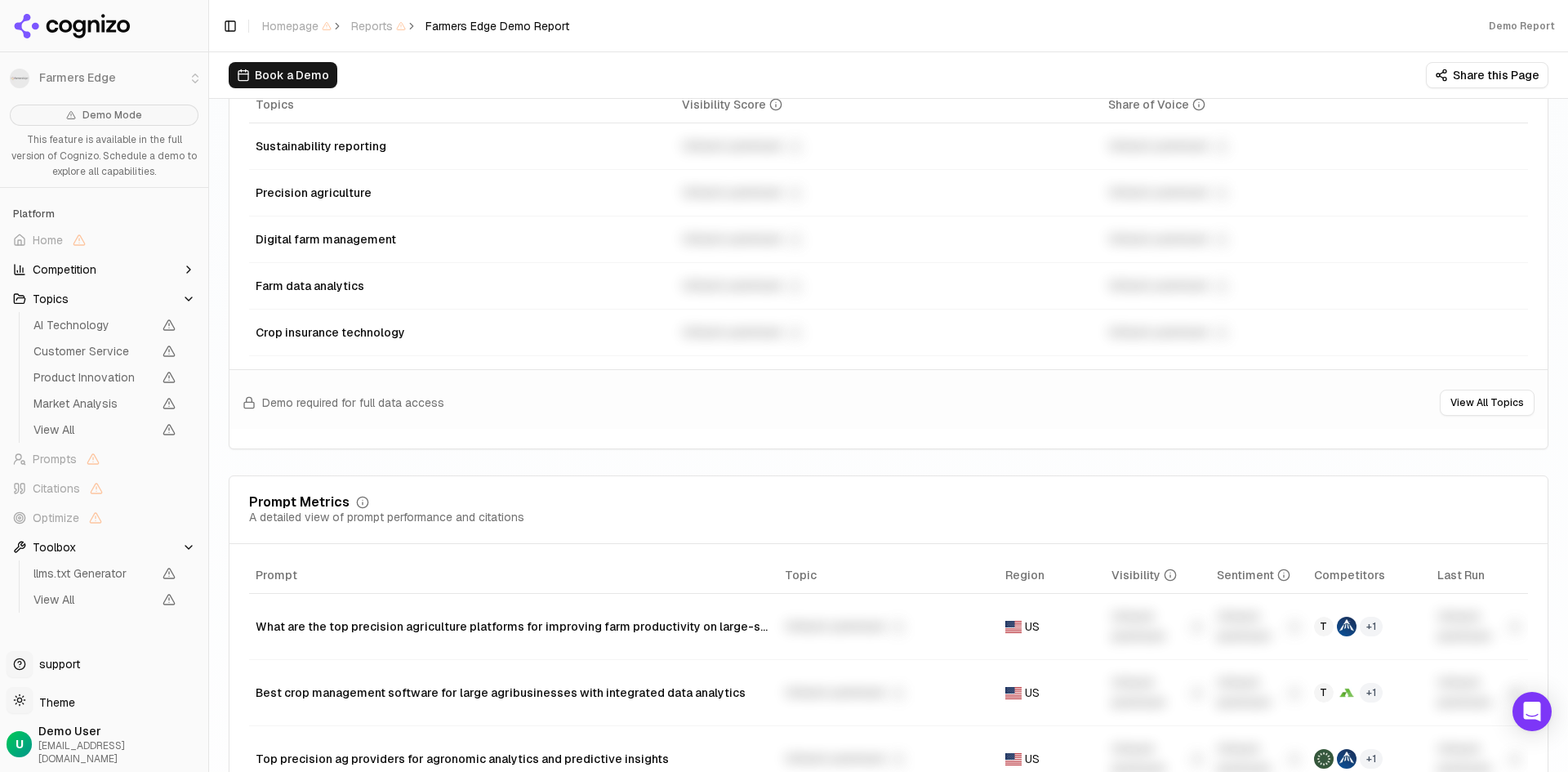
scroll to position [817, 0]
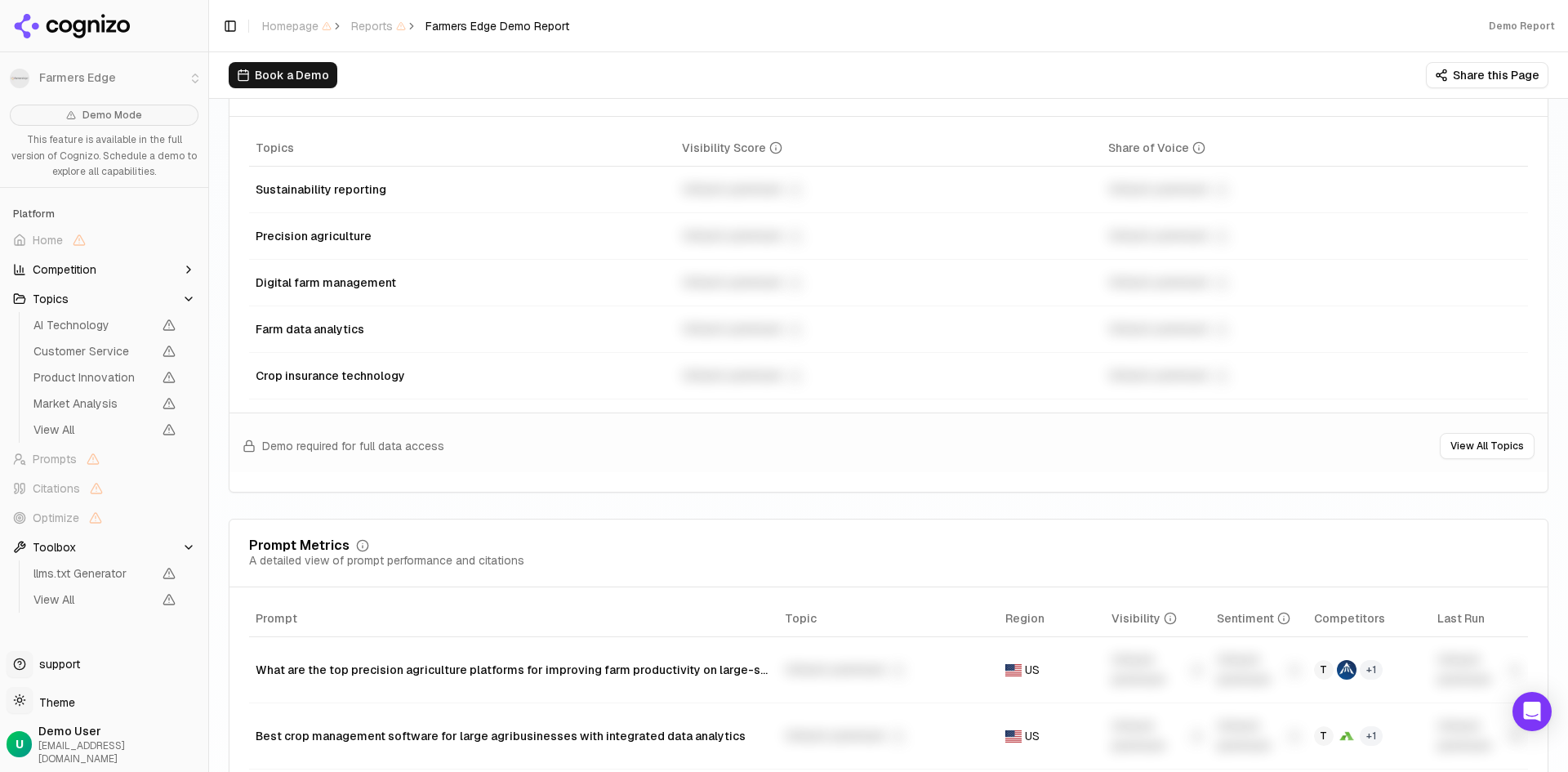
click at [1501, 439] on button "View All Topics" at bounding box center [1487, 445] width 95 height 26
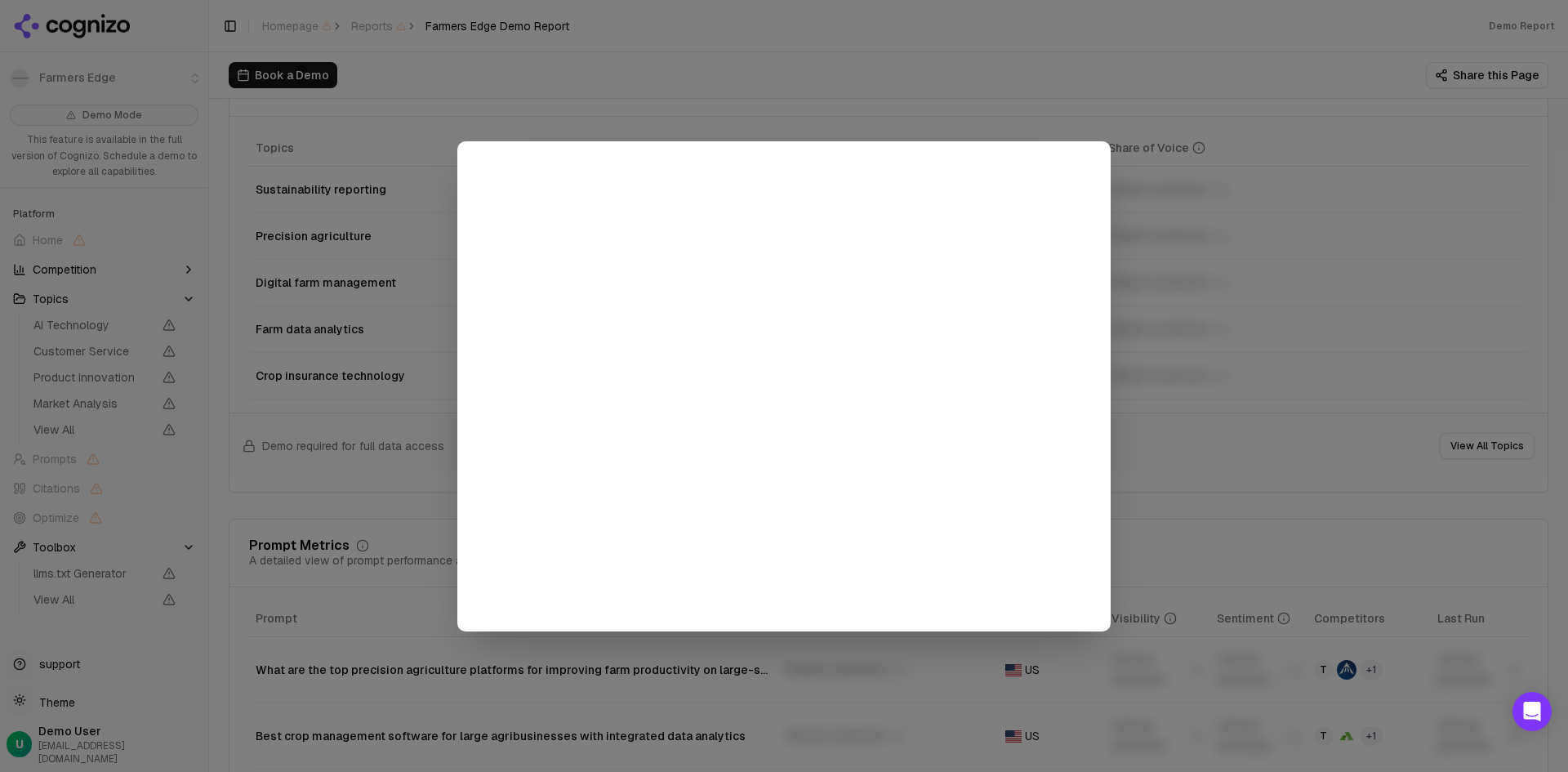
click at [1308, 113] on div at bounding box center [784, 386] width 1568 height 772
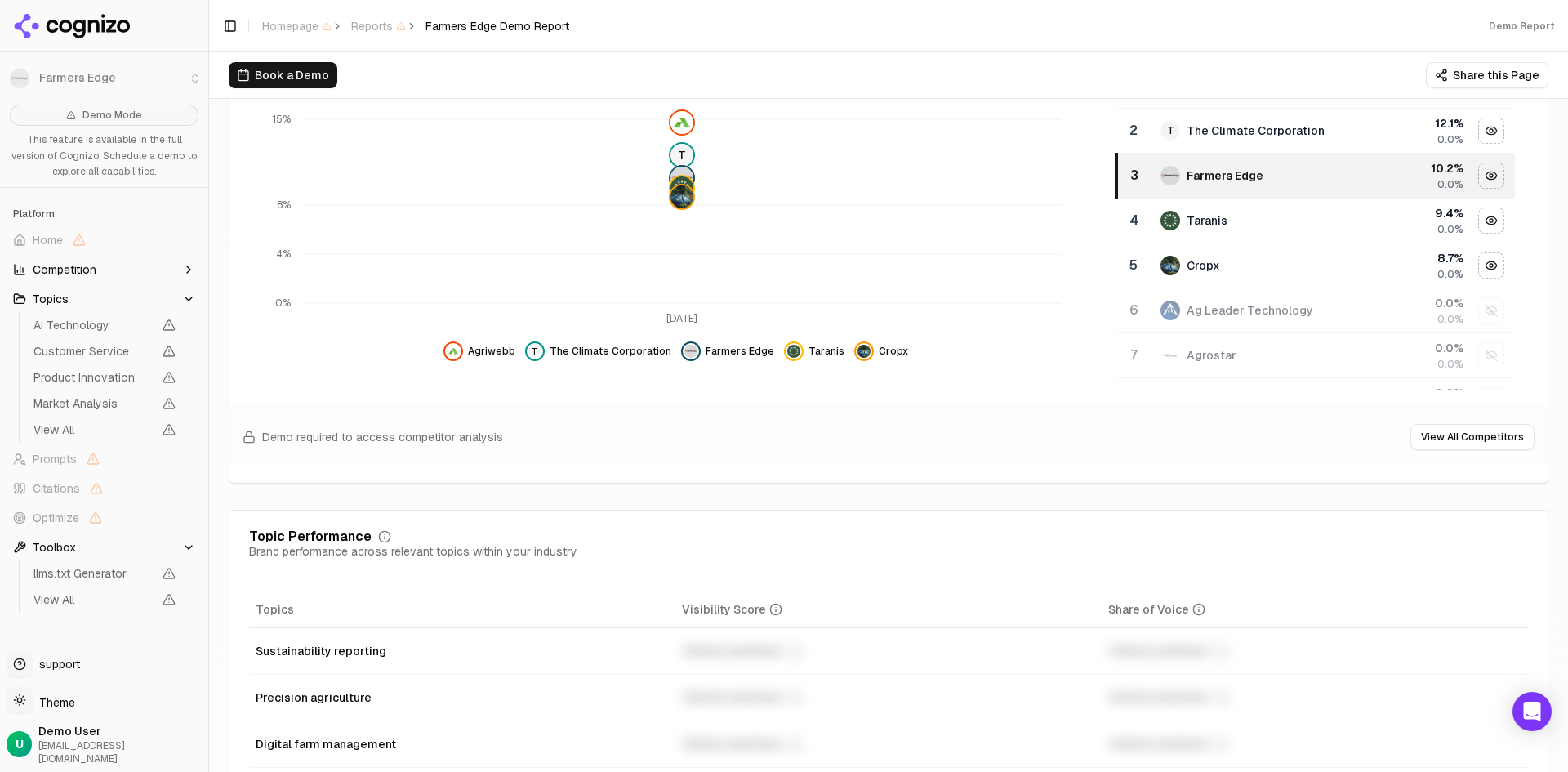
scroll to position [0, 0]
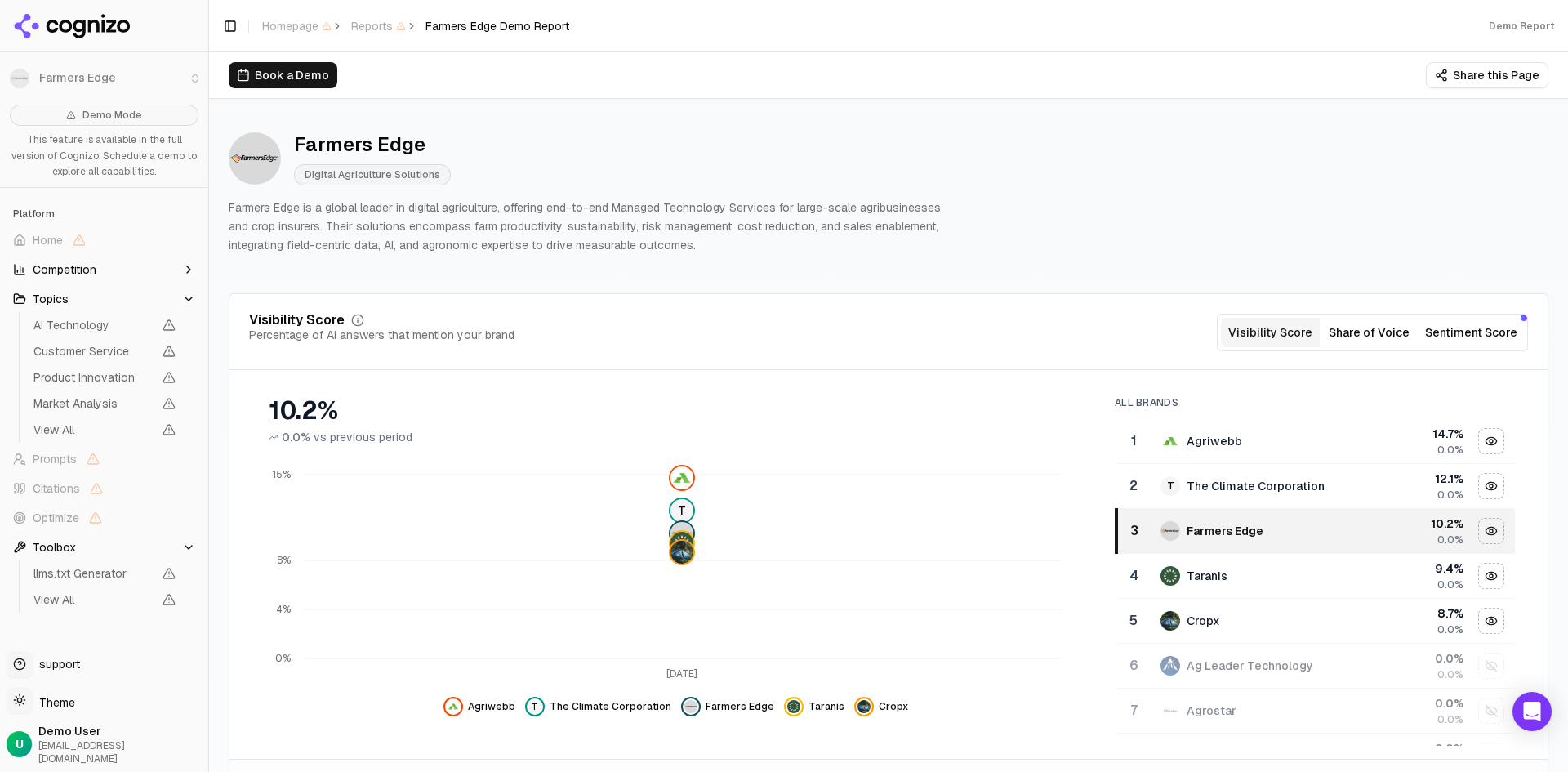
click at [1369, 338] on button "Share of Voice" at bounding box center [1369, 332] width 99 height 29
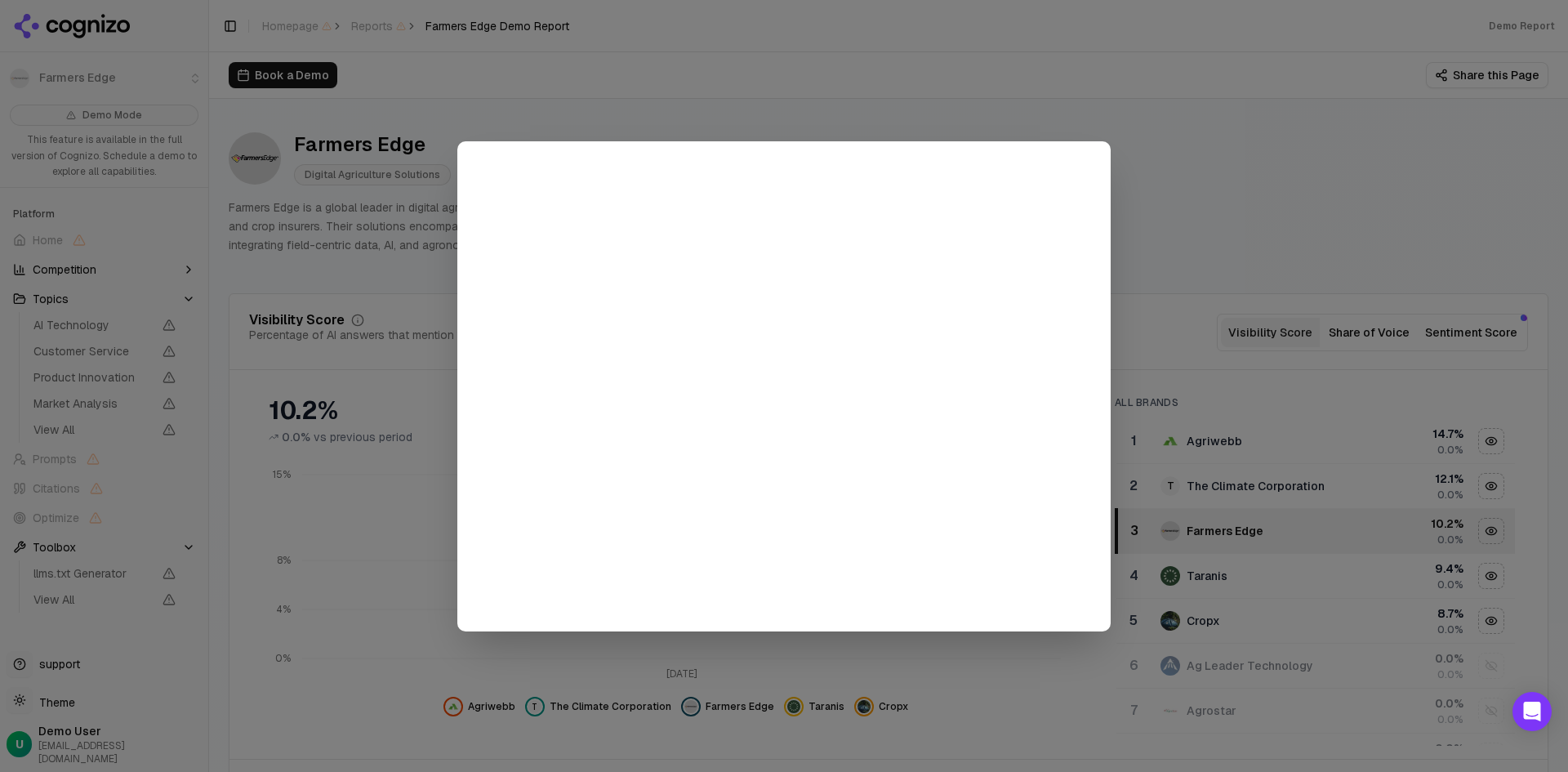
click at [1478, 334] on div at bounding box center [784, 386] width 1568 height 772
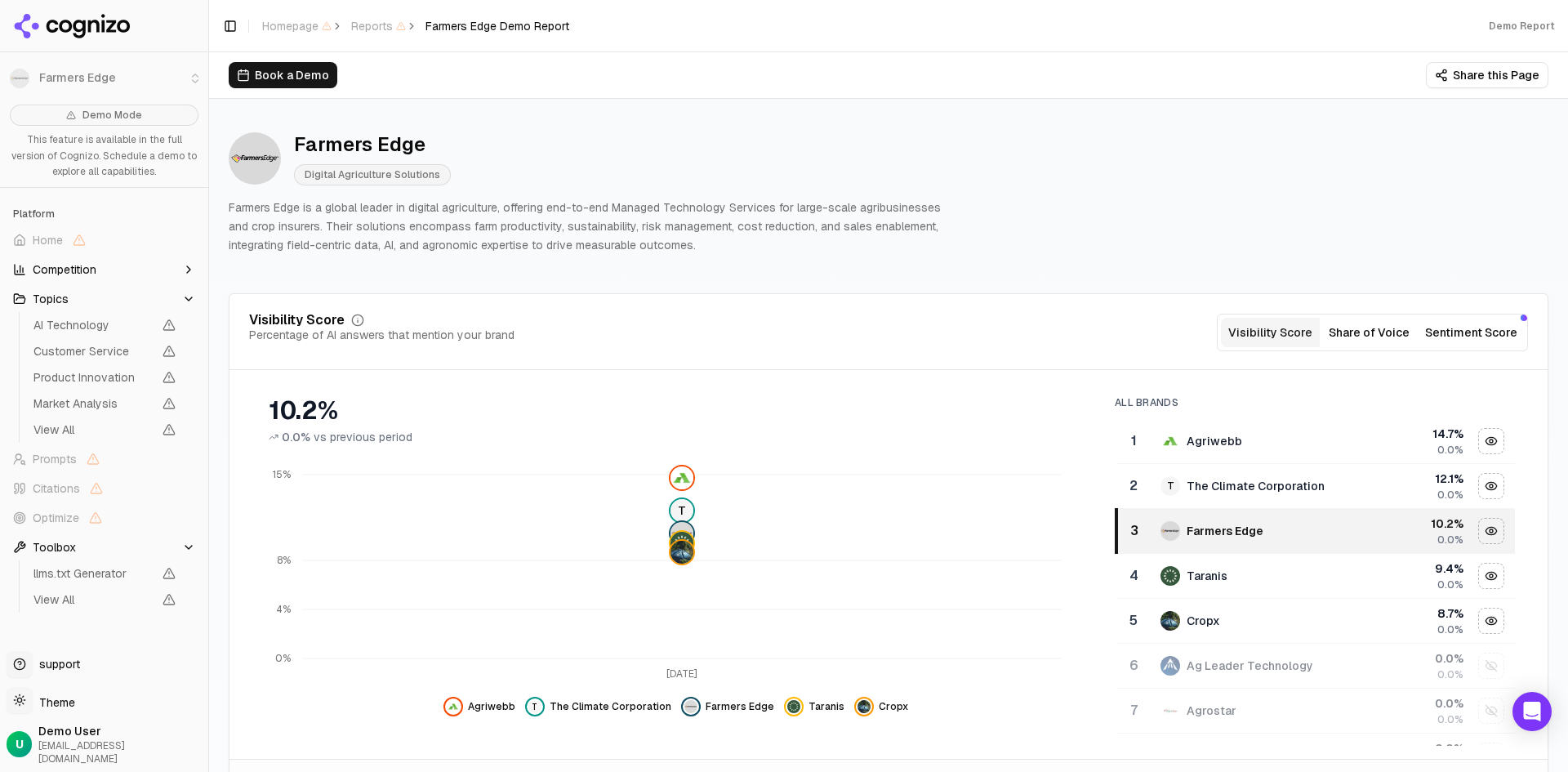
click at [1461, 333] on button "Sentiment Score" at bounding box center [1472, 332] width 105 height 29
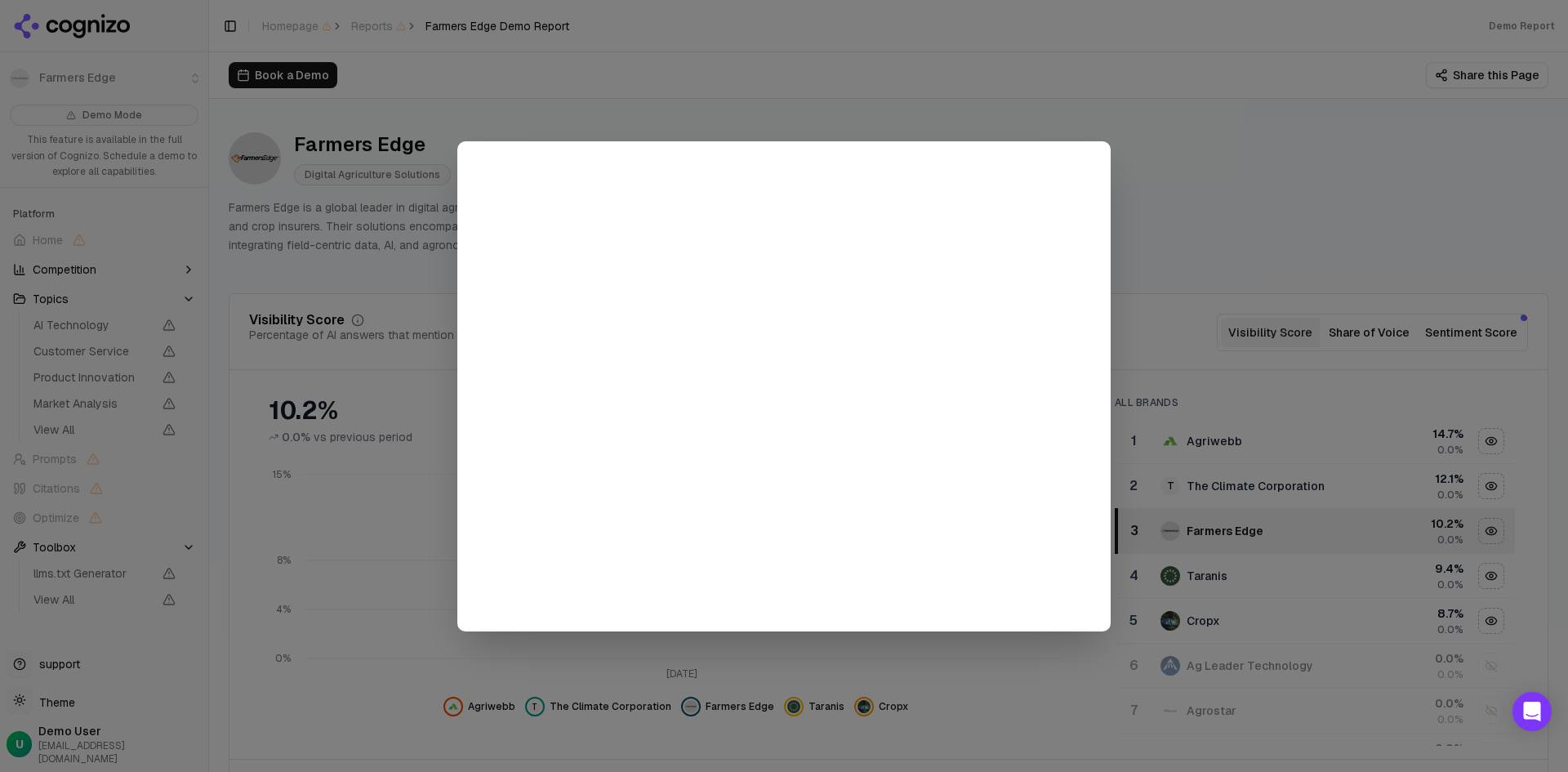
click at [1222, 152] on div at bounding box center [784, 386] width 1568 height 772
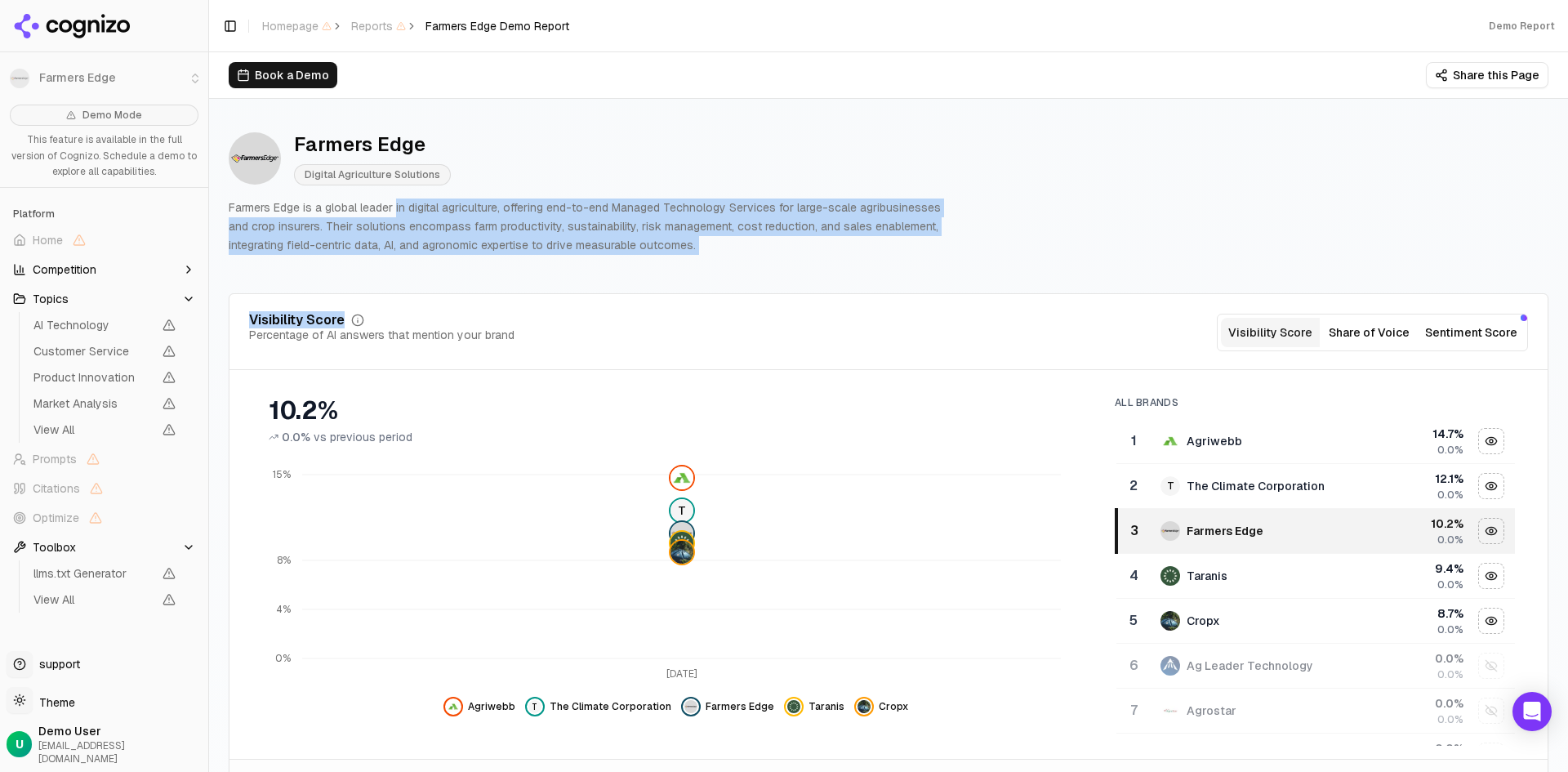
drag, startPoint x: 395, startPoint y: 195, endPoint x: 822, endPoint y: 272, distance: 433.9
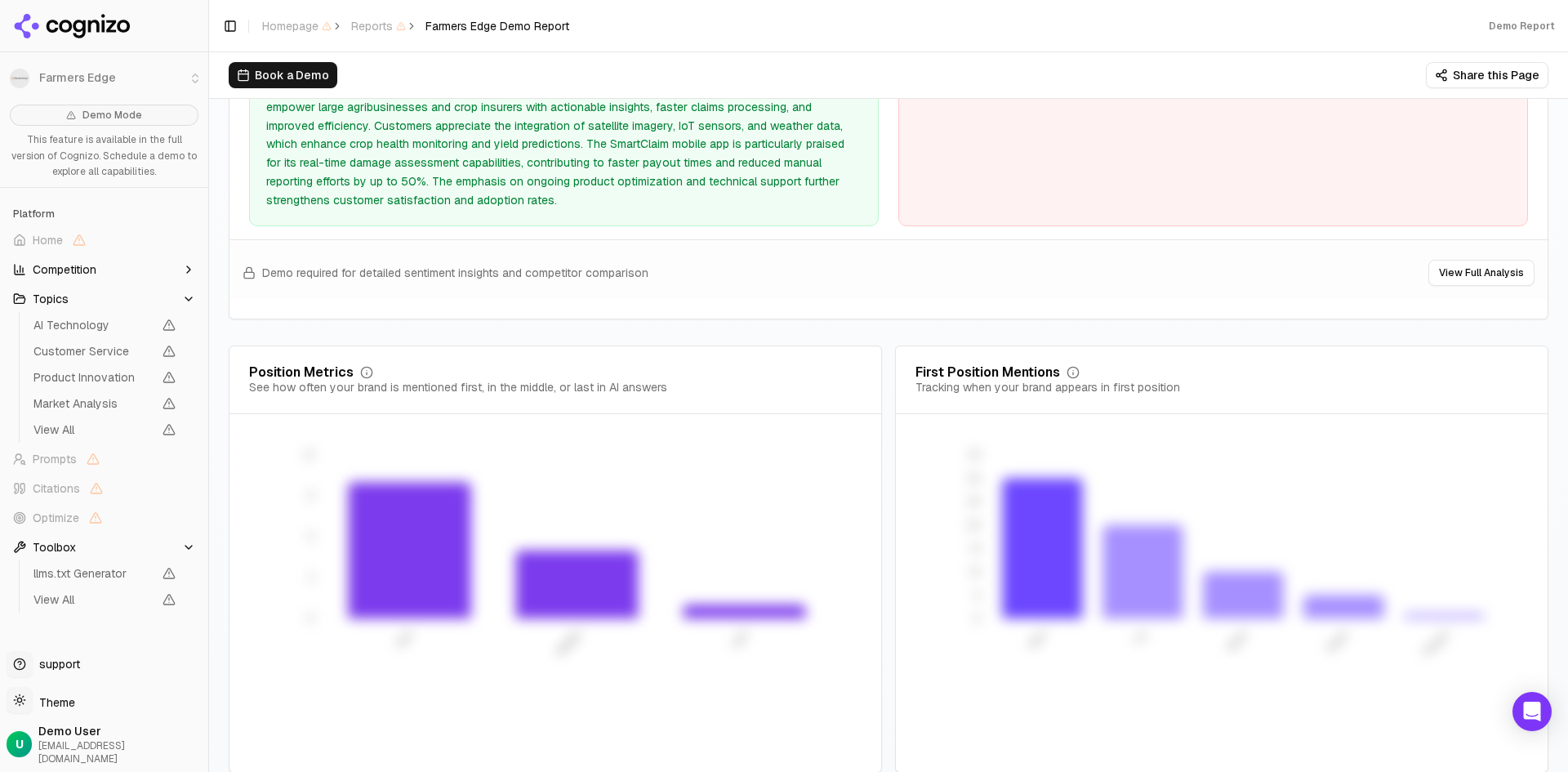
scroll to position [3341, 0]
